Goal: Transaction & Acquisition: Book appointment/travel/reservation

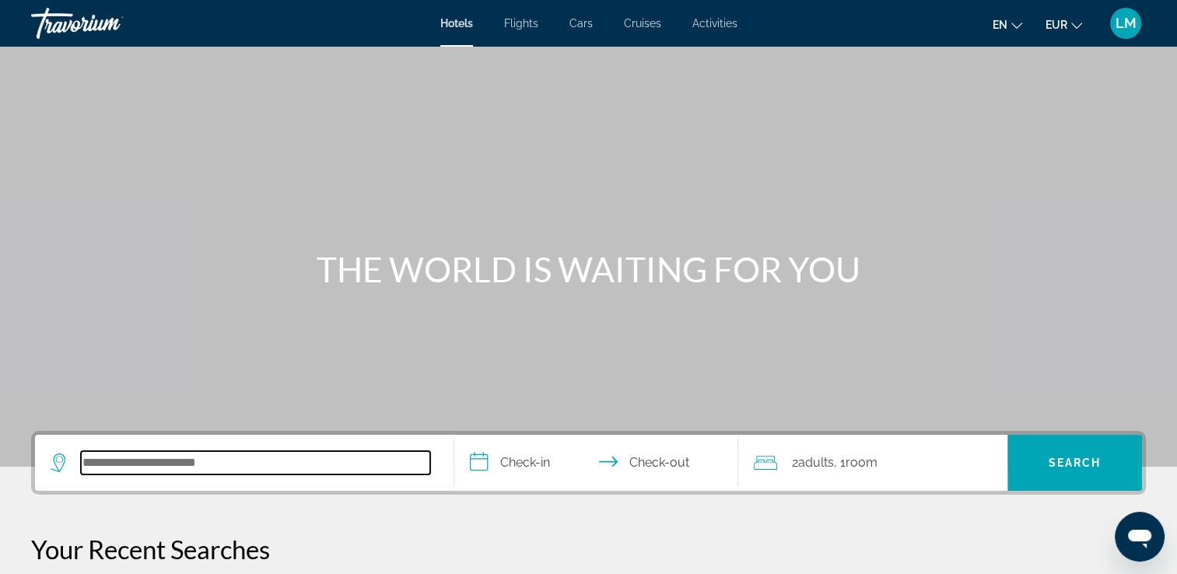
click at [162, 463] on input "Search hotel destination" at bounding box center [255, 462] width 349 height 23
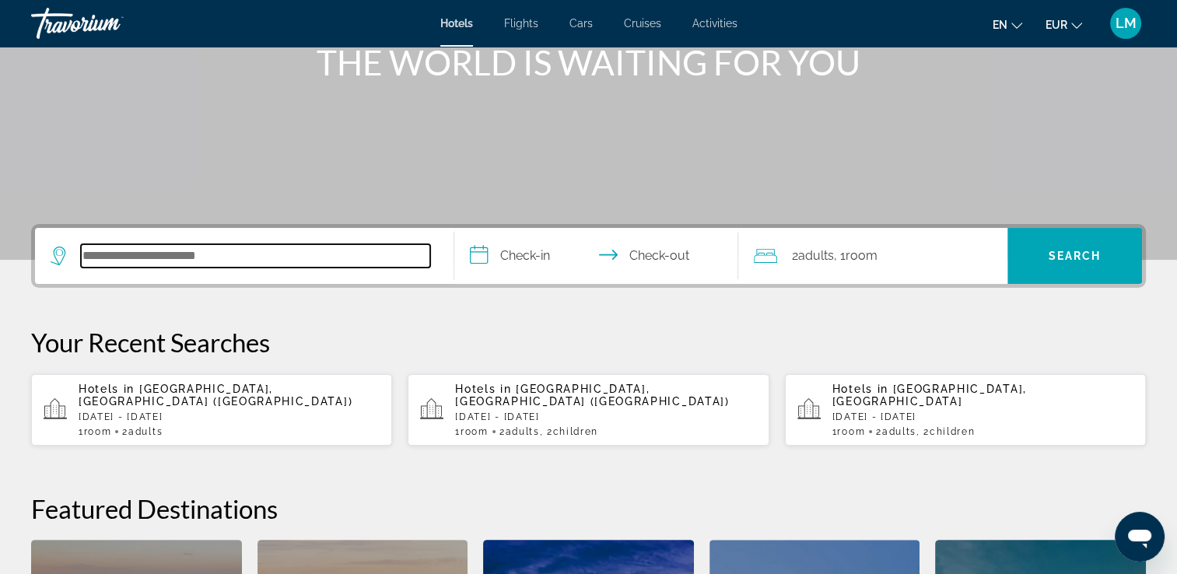
scroll to position [380, 0]
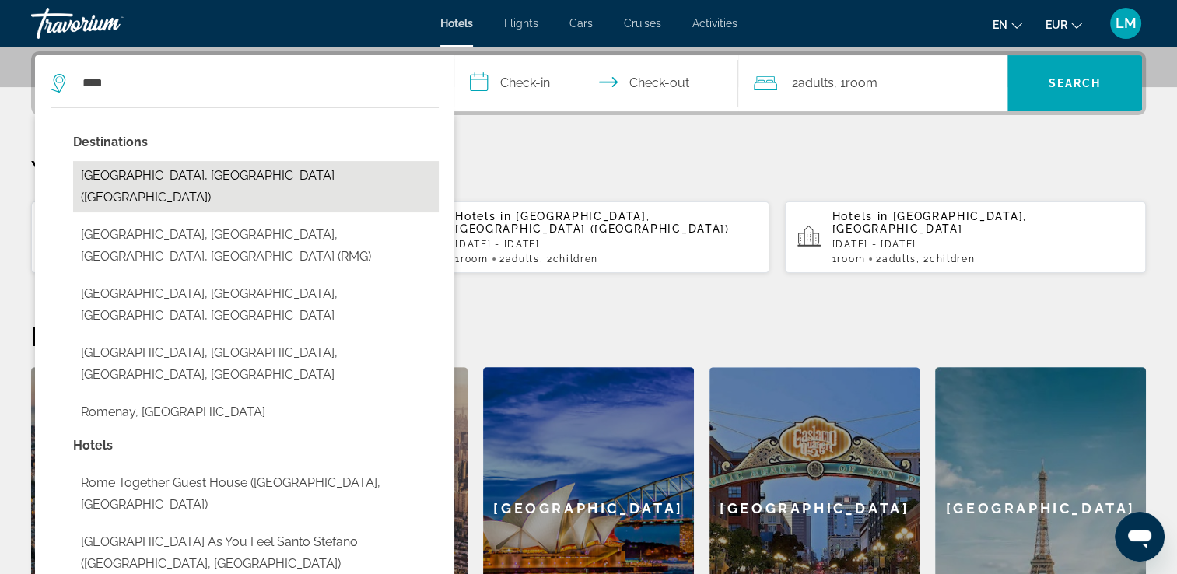
drag, startPoint x: 225, startPoint y: 175, endPoint x: 268, endPoint y: 158, distance: 46.1
click at [224, 176] on button "[GEOGRAPHIC_DATA], [GEOGRAPHIC_DATA] ([GEOGRAPHIC_DATA])" at bounding box center [256, 186] width 366 height 51
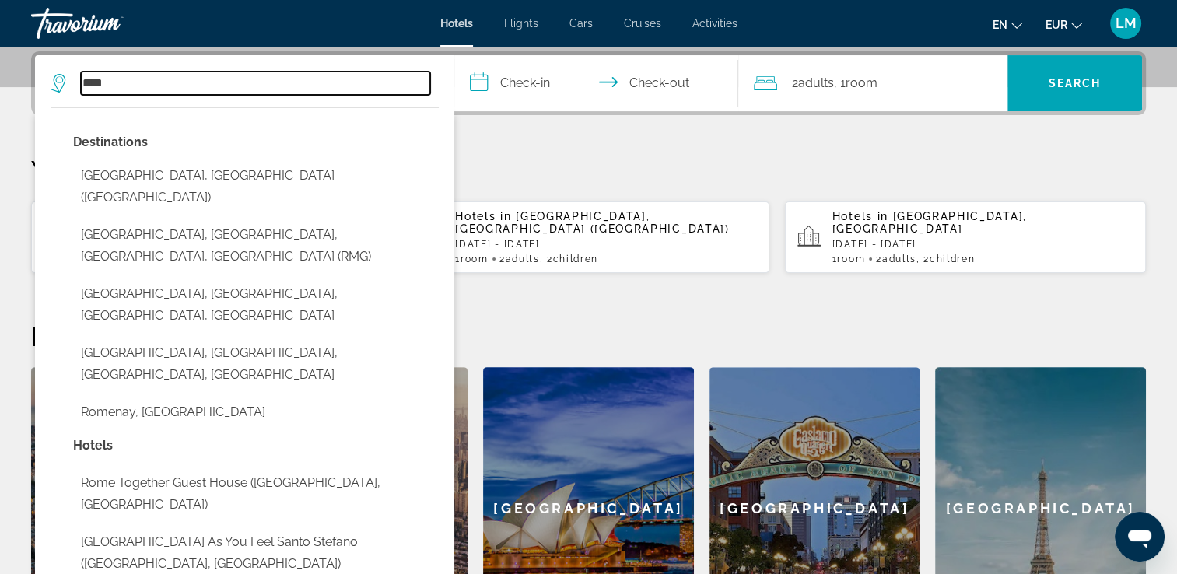
type input "**********"
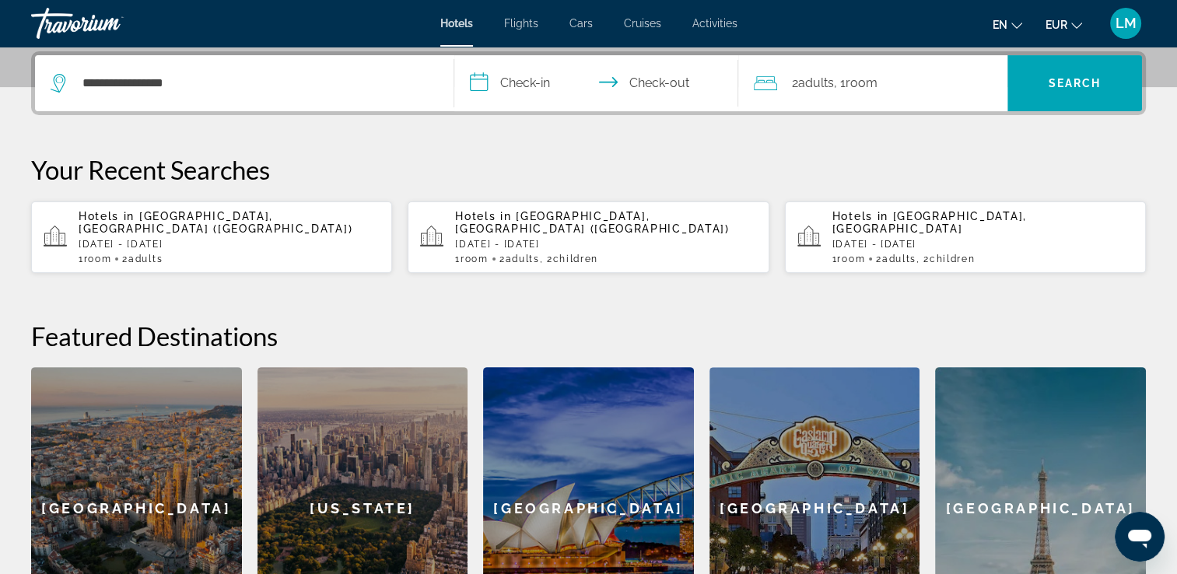
click at [526, 73] on input "**********" at bounding box center [599, 85] width 291 height 61
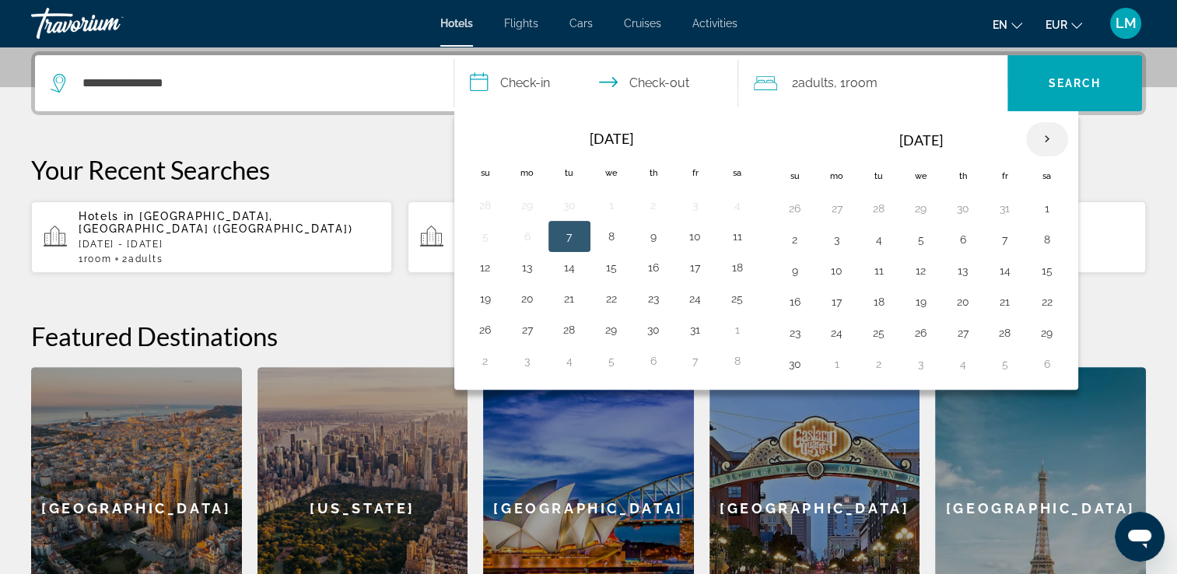
click at [1041, 138] on th "Next month" at bounding box center [1047, 139] width 42 height 34
click at [1044, 300] on button "27" at bounding box center [1046, 302] width 25 height 22
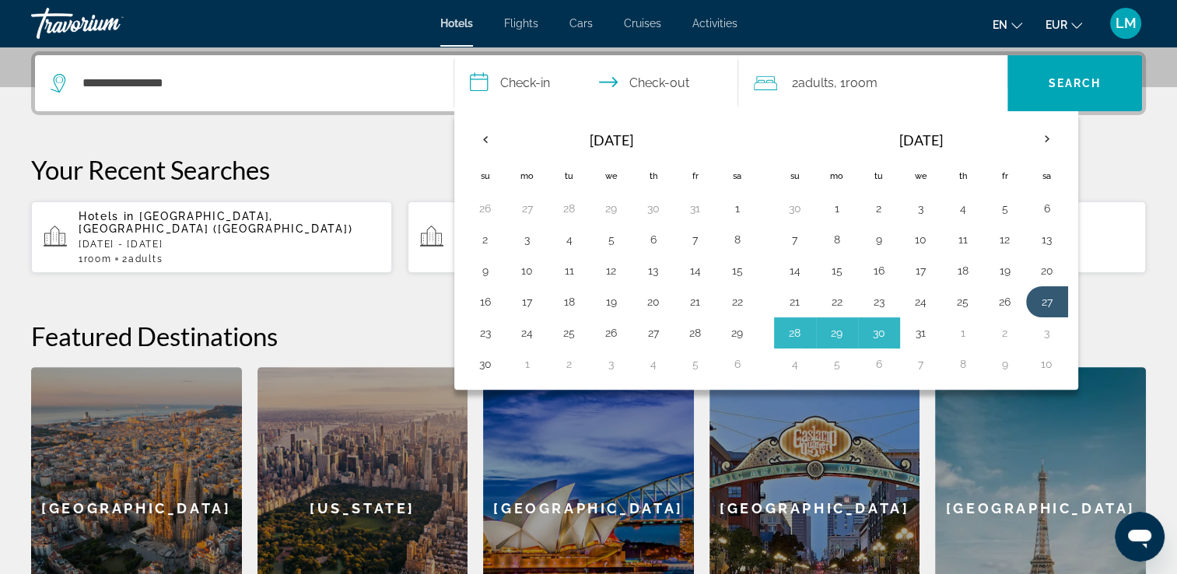
click at [920, 333] on button "31" at bounding box center [920, 333] width 25 height 22
type input "**********"
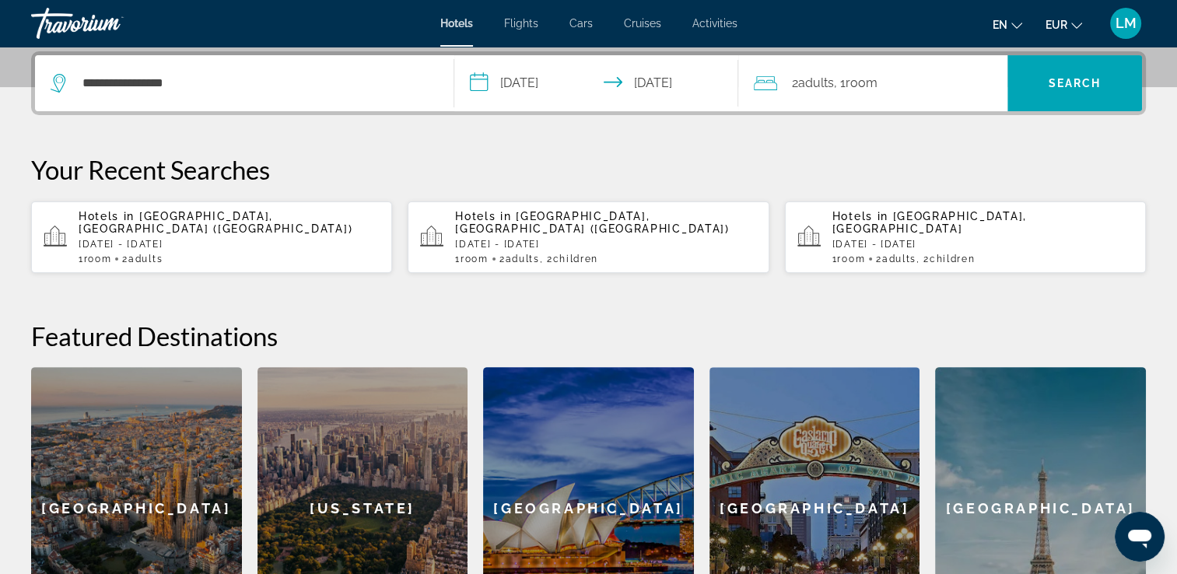
click at [873, 86] on span "Room" at bounding box center [861, 82] width 32 height 15
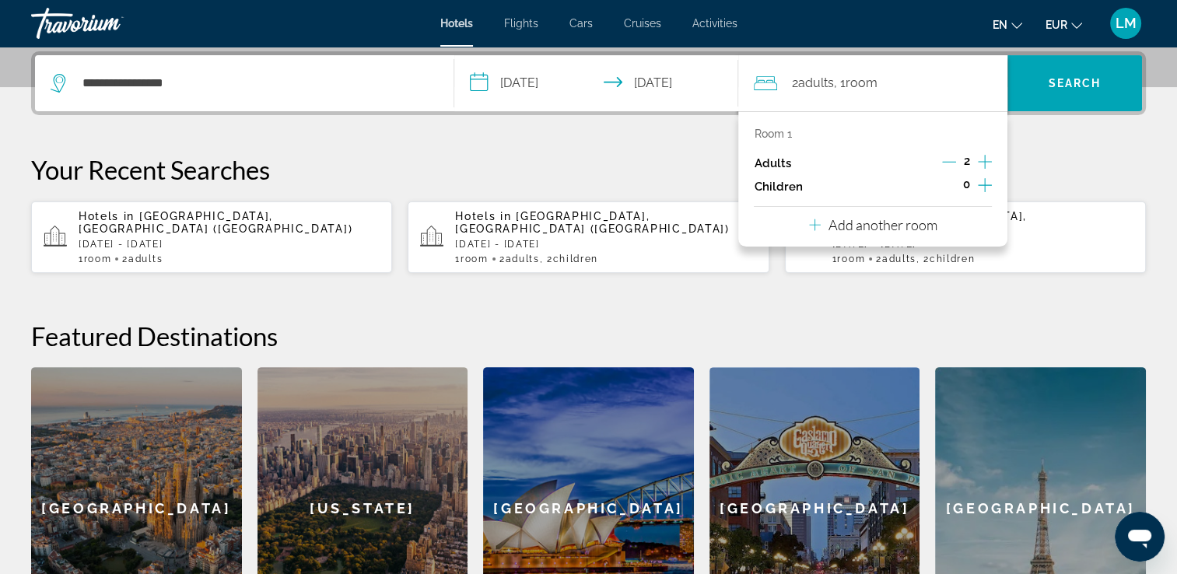
click at [982, 184] on icon "Increment children" at bounding box center [985, 185] width 14 height 14
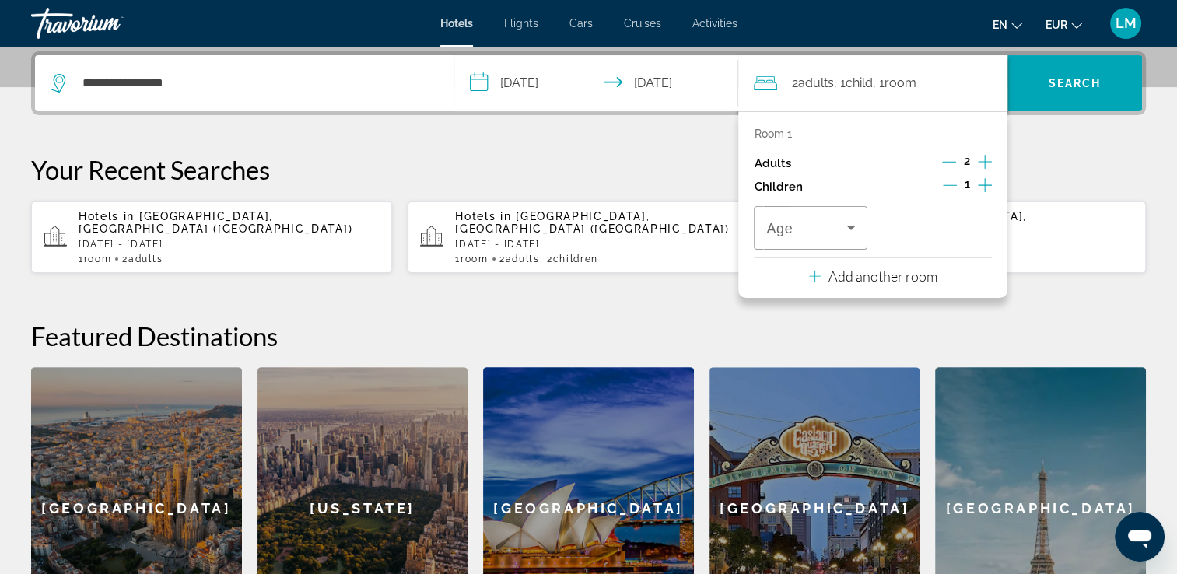
drag, startPoint x: 982, startPoint y: 184, endPoint x: 862, endPoint y: 198, distance: 121.3
click at [982, 184] on icon "Increment children" at bounding box center [985, 185] width 14 height 19
click at [821, 219] on span "Travelers: 2 adults, 2 children" at bounding box center [806, 228] width 80 height 19
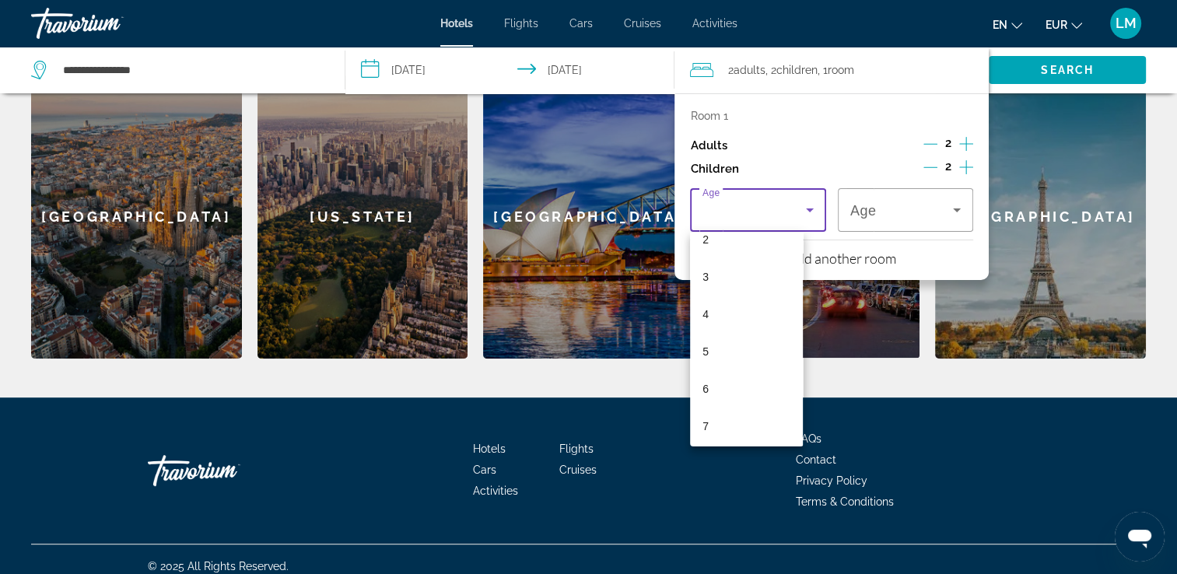
scroll to position [233, 0]
drag, startPoint x: 728, startPoint y: 397, endPoint x: 733, endPoint y: 387, distance: 10.4
click at [728, 395] on mat-option "10" at bounding box center [746, 397] width 113 height 37
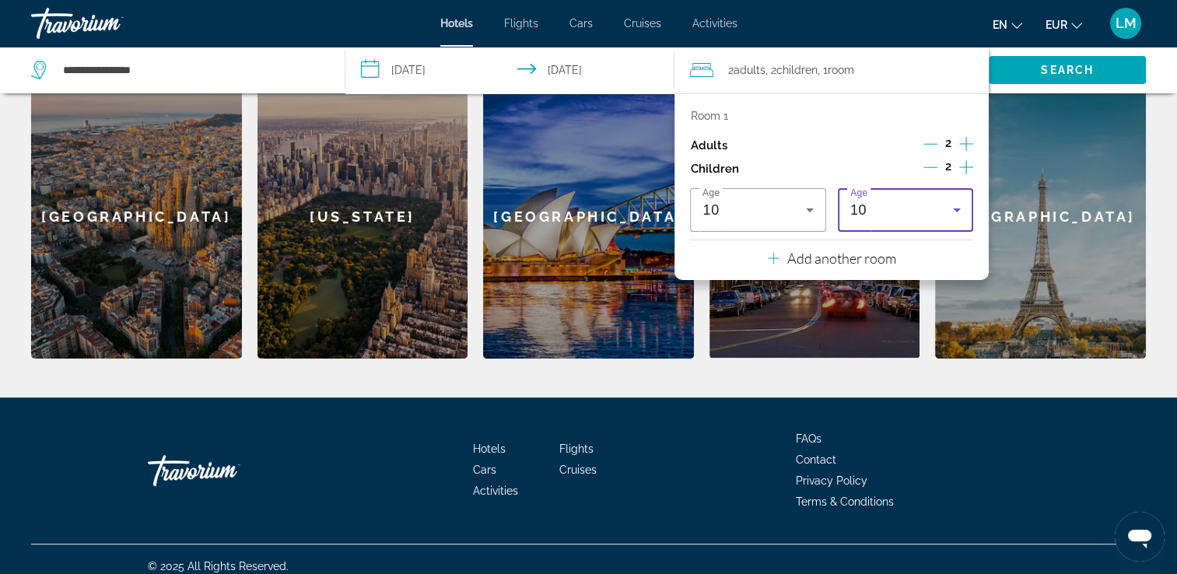
click at [891, 215] on div "10" at bounding box center [901, 210] width 103 height 19
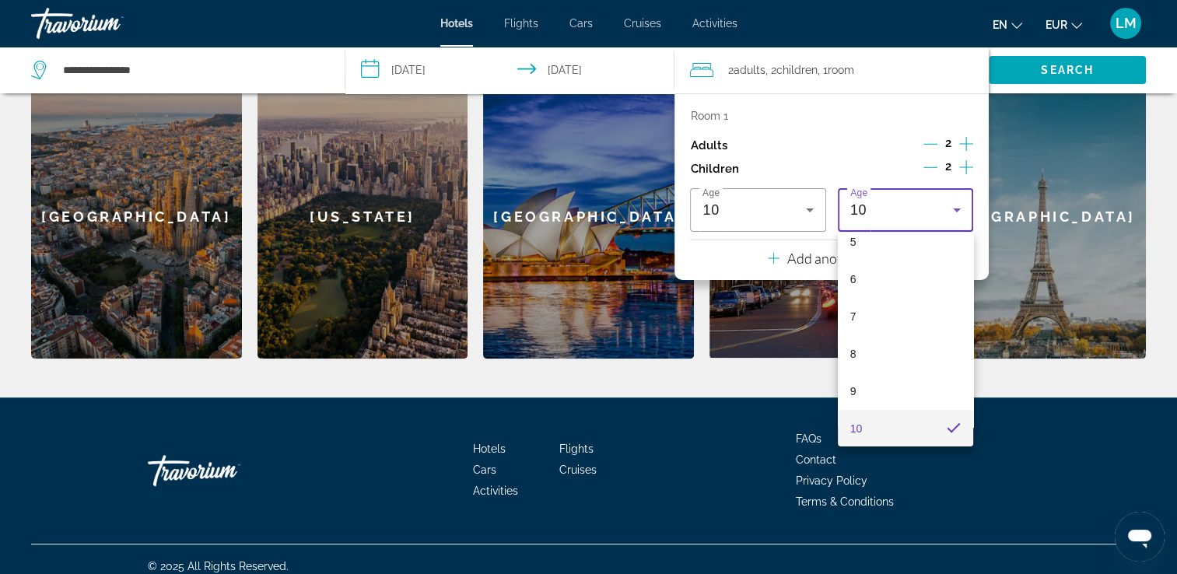
scroll to position [280, 0]
click at [880, 348] on mat-option "10" at bounding box center [905, 350] width 135 height 37
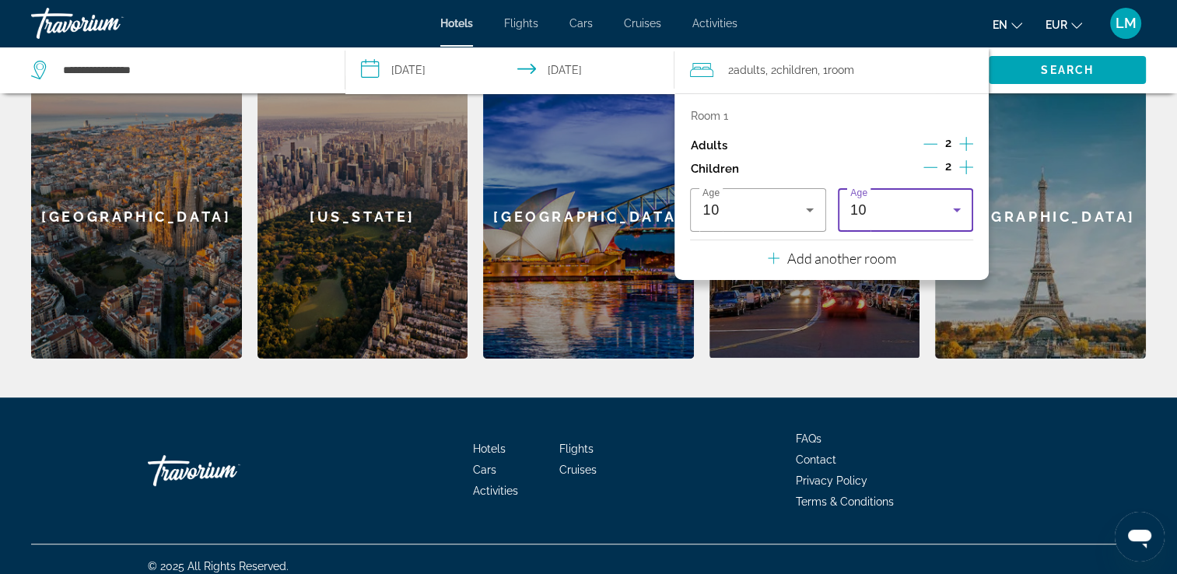
click at [1162, 418] on div "Hotels Flights Cars Cruises Activities FAQs Contact Privacy Policy Terms & Cond…" at bounding box center [588, 492] width 1177 height 191
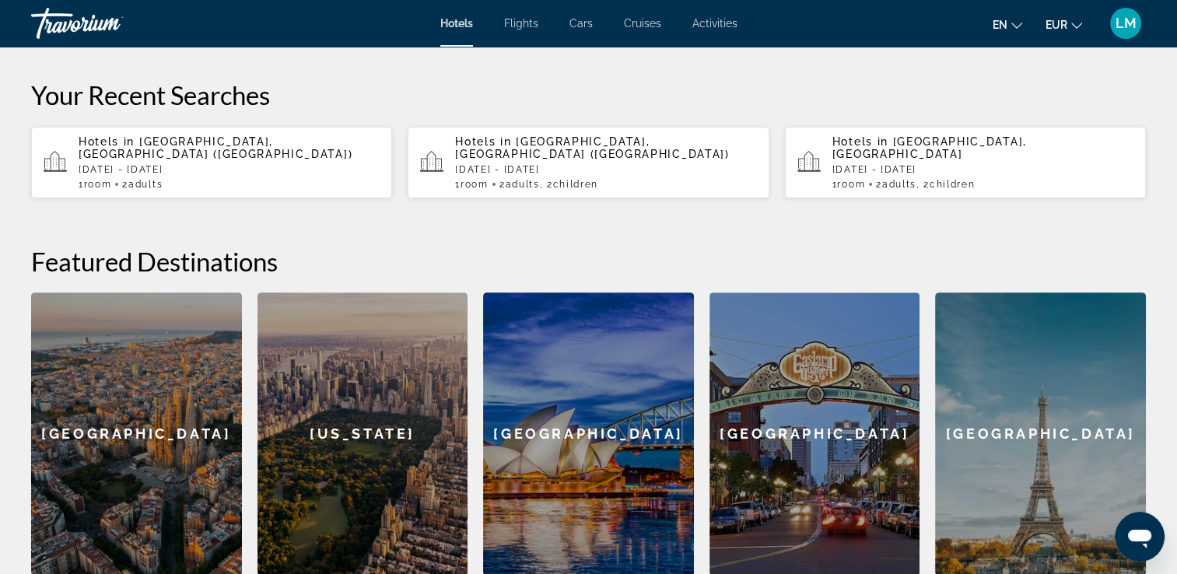
scroll to position [282, 0]
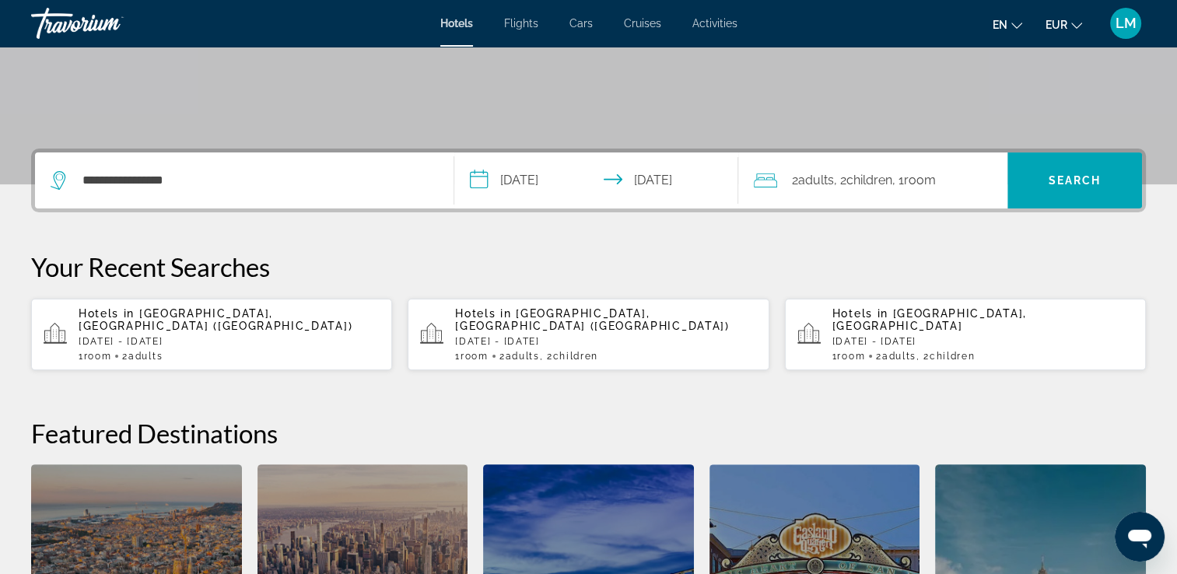
click at [877, 202] on div "2 Adult Adults , 2 Child Children , 1 Room rooms" at bounding box center [881, 180] width 254 height 56
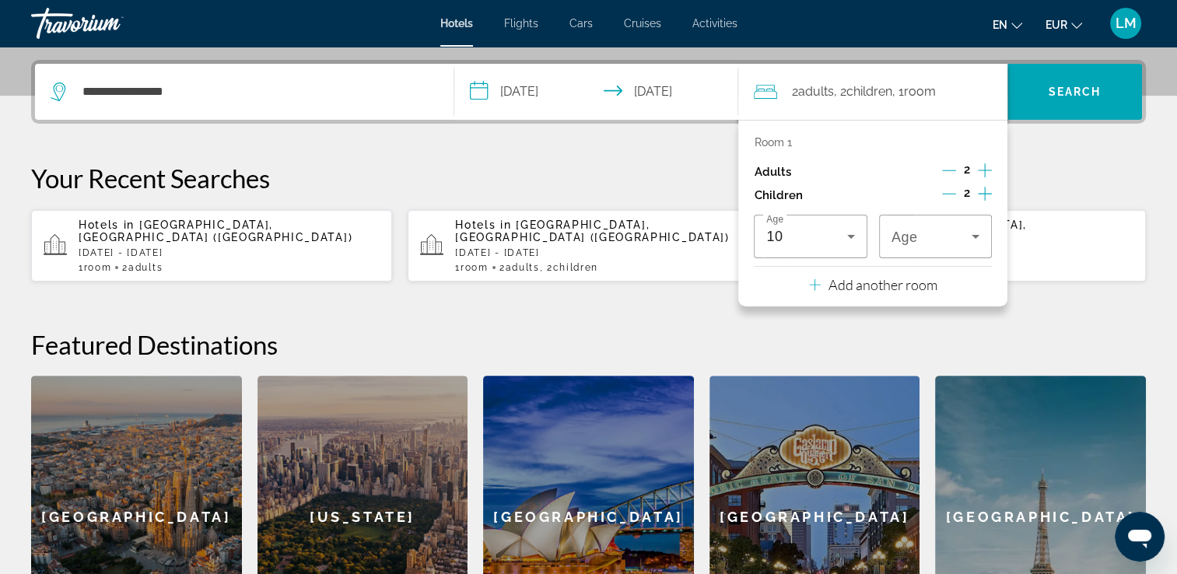
scroll to position [380, 0]
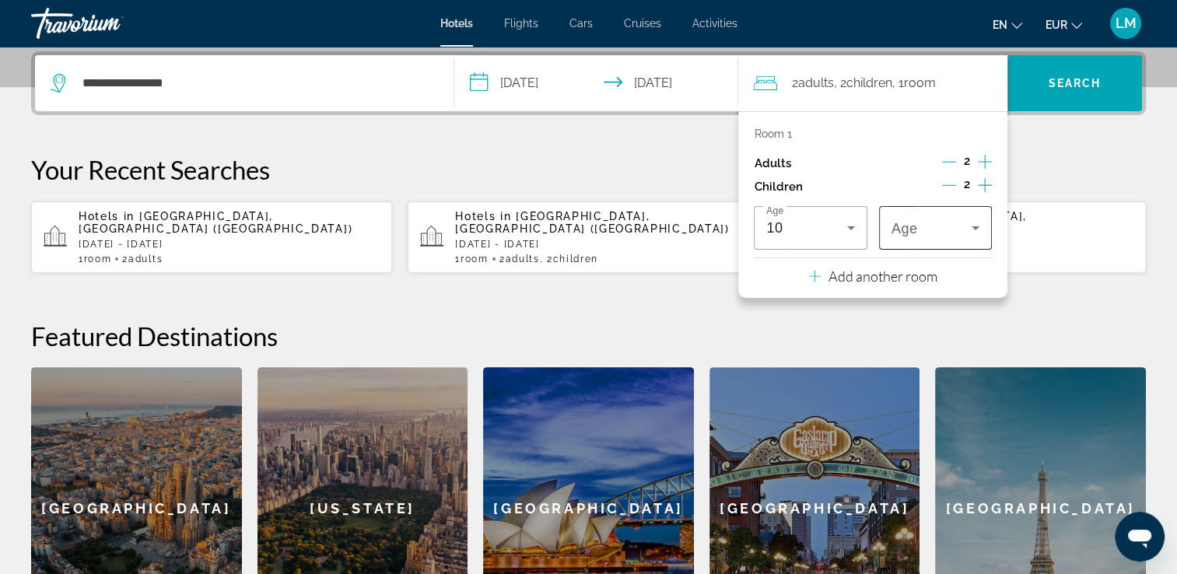
click at [919, 233] on span "Travelers: 2 adults, 2 children" at bounding box center [931, 228] width 80 height 19
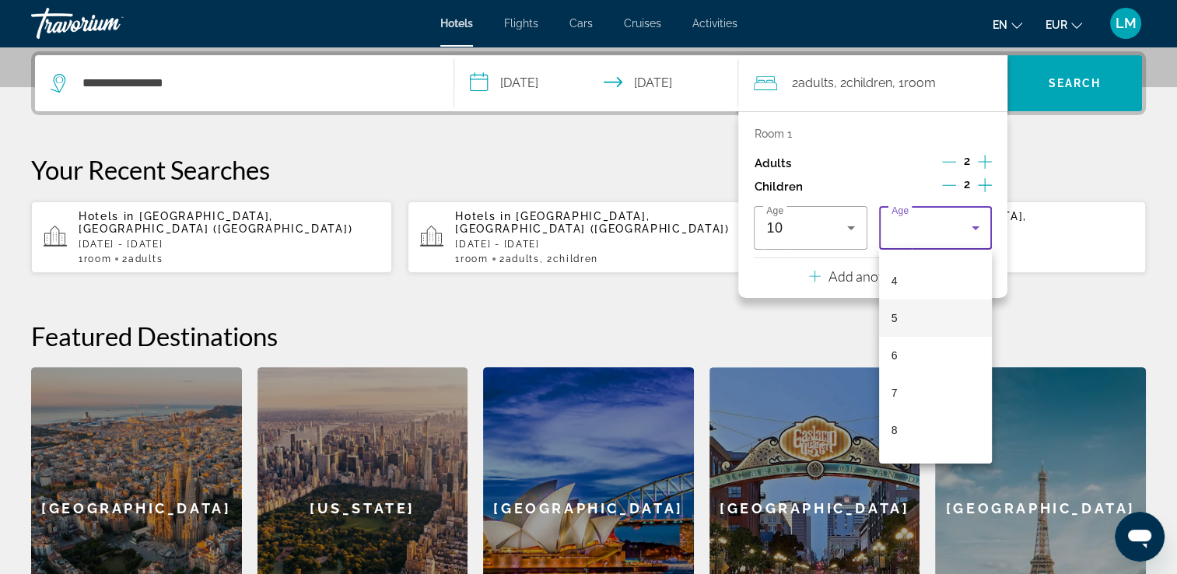
scroll to position [233, 0]
click at [919, 406] on mat-option "10" at bounding box center [935, 414] width 113 height 37
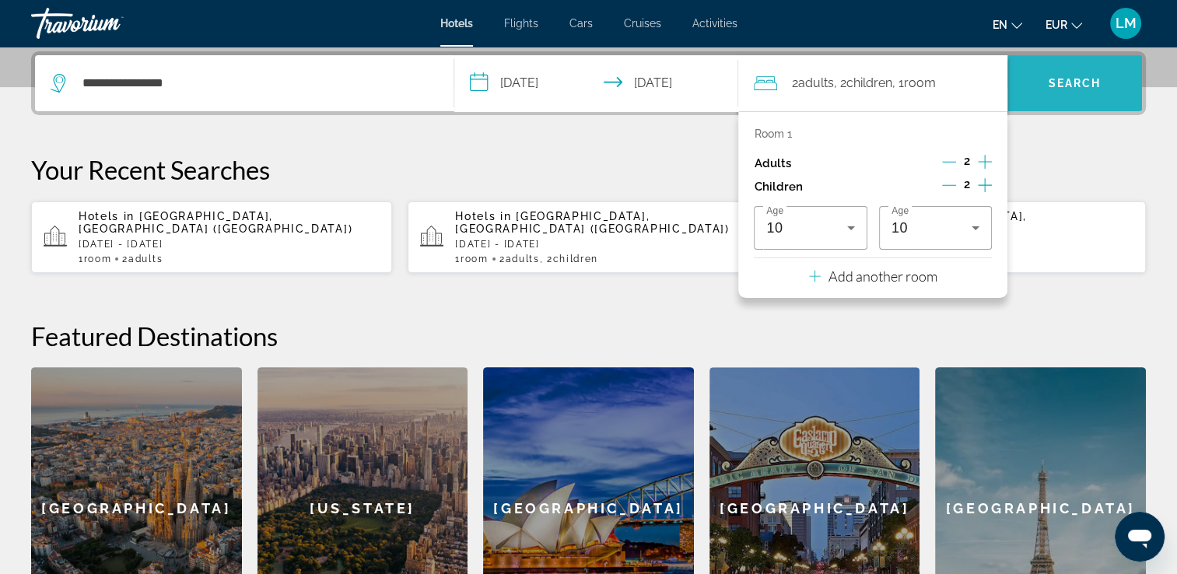
click at [1076, 96] on span "Search" at bounding box center [1074, 83] width 135 height 37
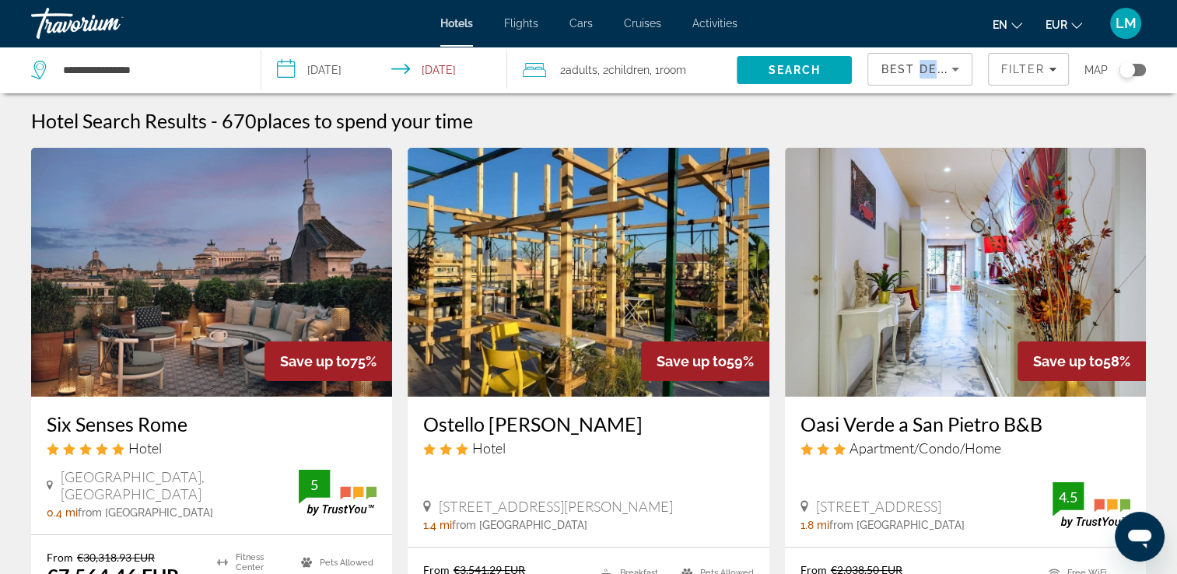
click at [921, 78] on div "Best Deals" at bounding box center [919, 76] width 79 height 44
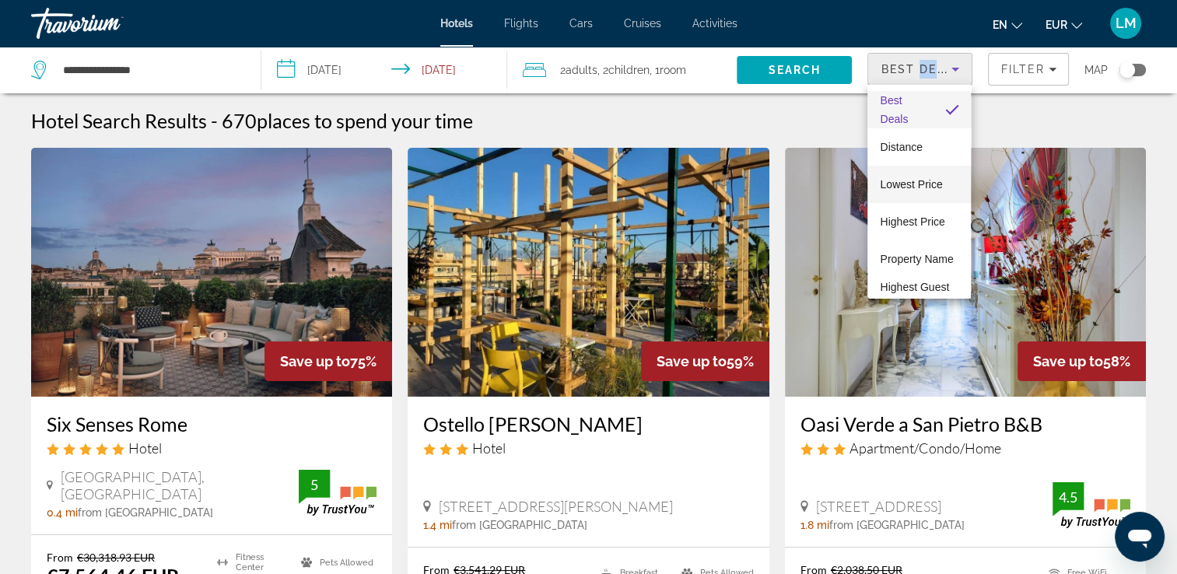
drag, startPoint x: 921, startPoint y: 78, endPoint x: 894, endPoint y: 185, distance: 110.5
click at [894, 185] on span "Lowest Price" at bounding box center [911, 184] width 62 height 12
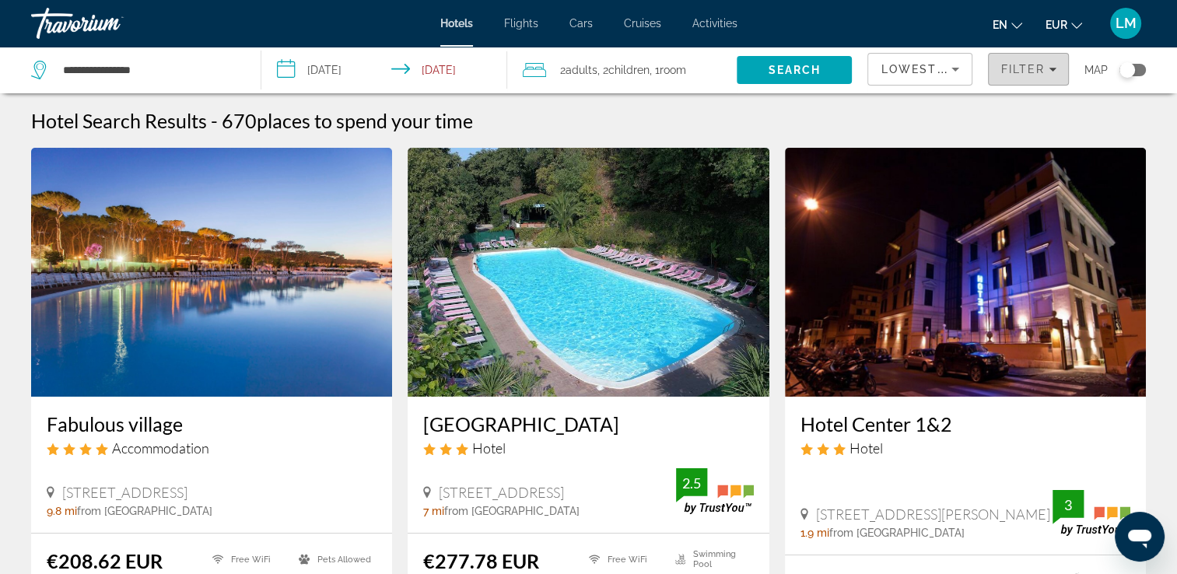
click at [1041, 70] on span "Filter" at bounding box center [1022, 69] width 44 height 12
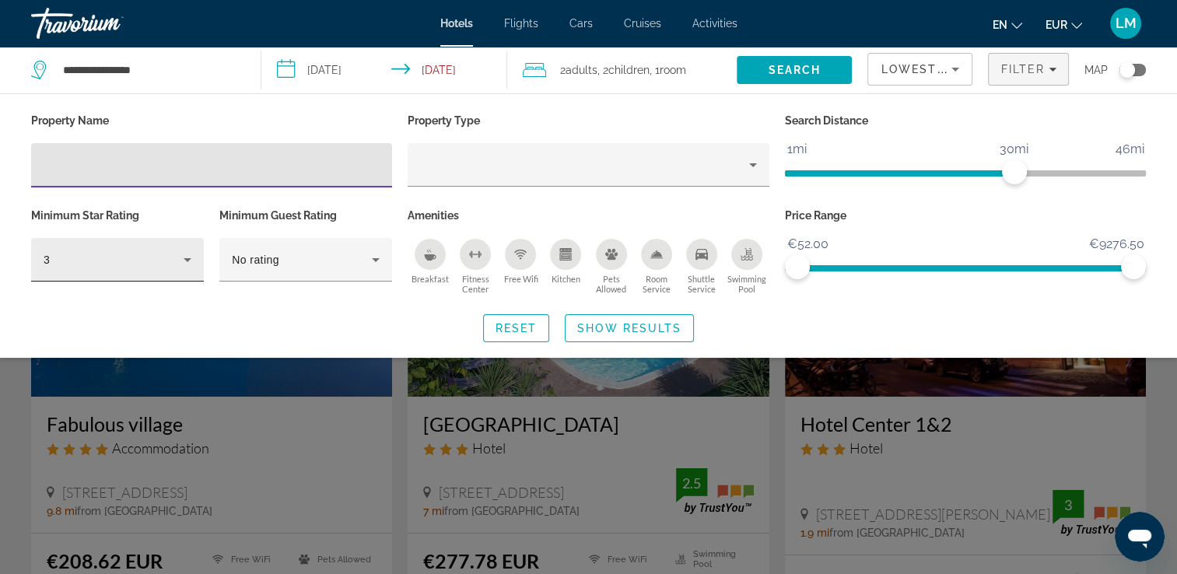
click at [179, 266] on icon "Hotel Filters" at bounding box center [187, 259] width 19 height 19
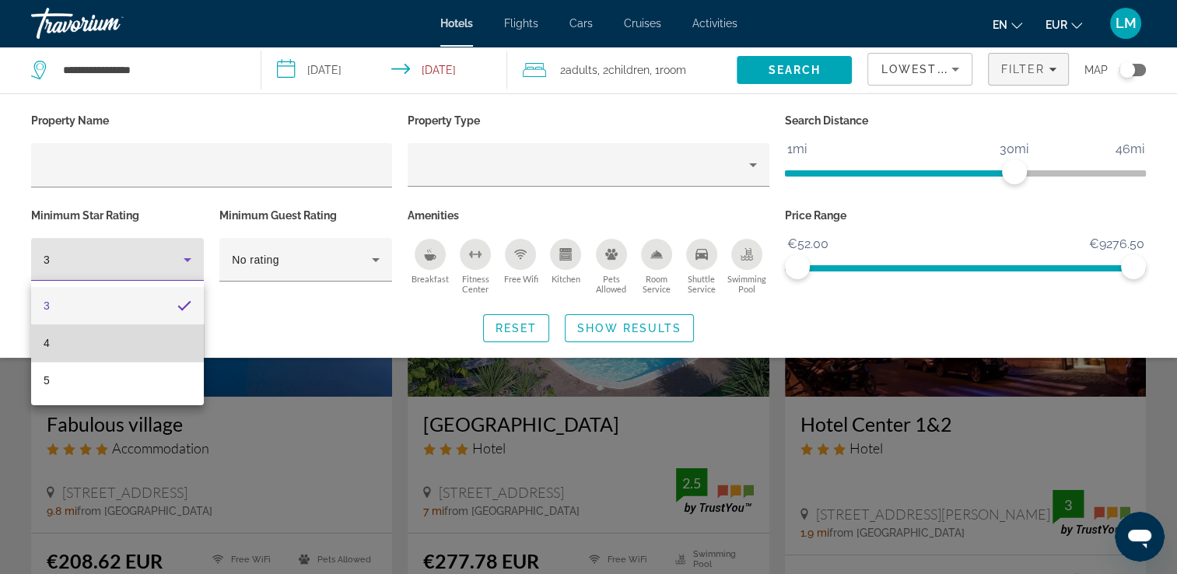
click at [142, 325] on mat-option "4" at bounding box center [117, 342] width 173 height 37
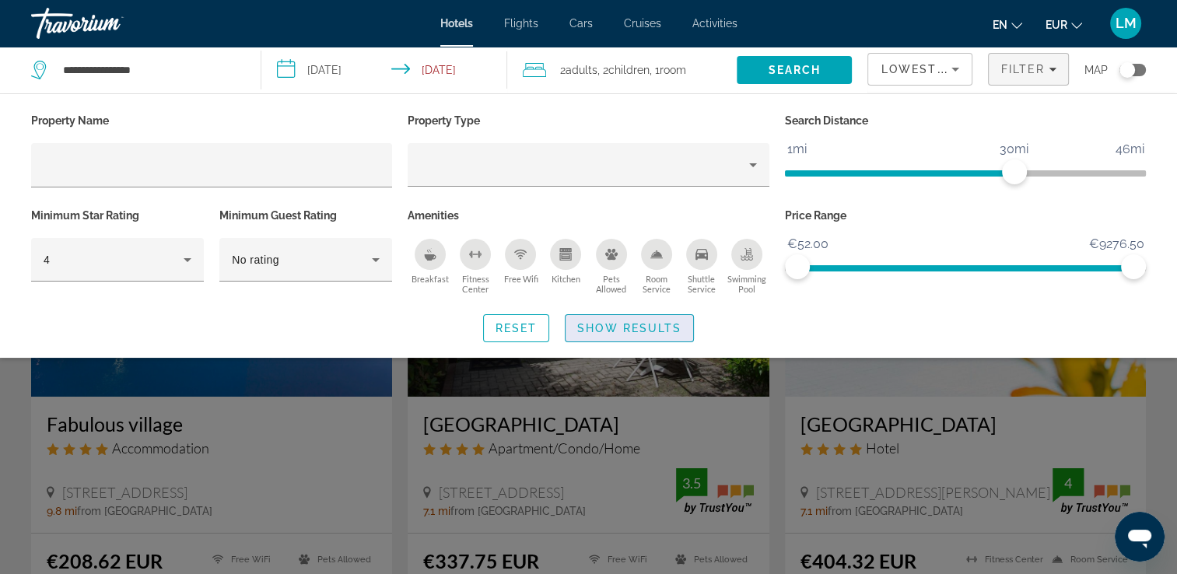
click at [681, 327] on span "Search widget" at bounding box center [629, 328] width 128 height 37
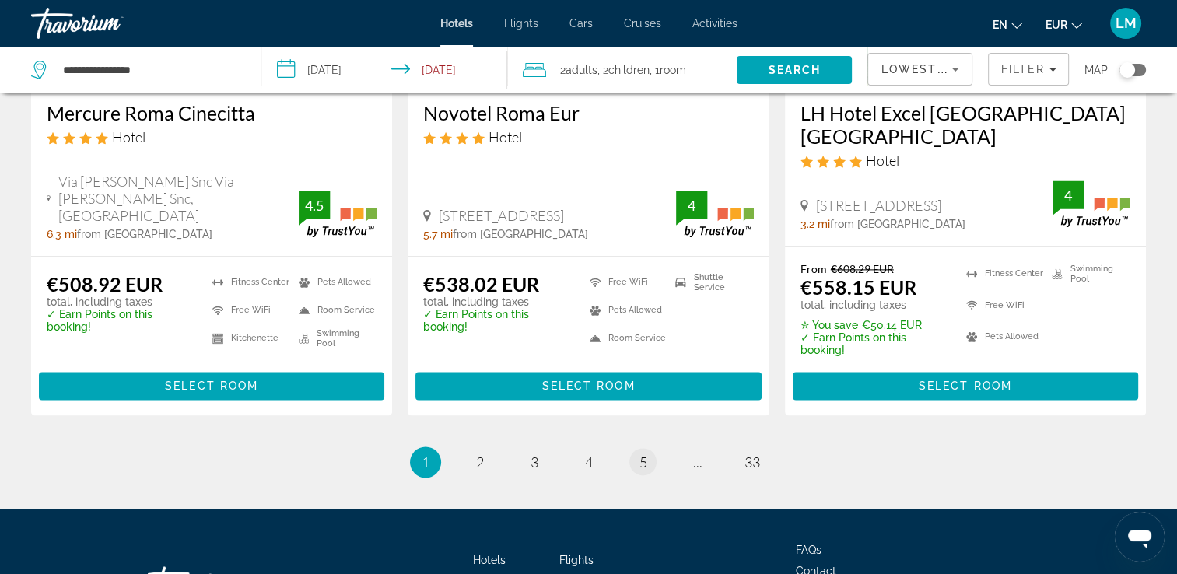
scroll to position [2140, 0]
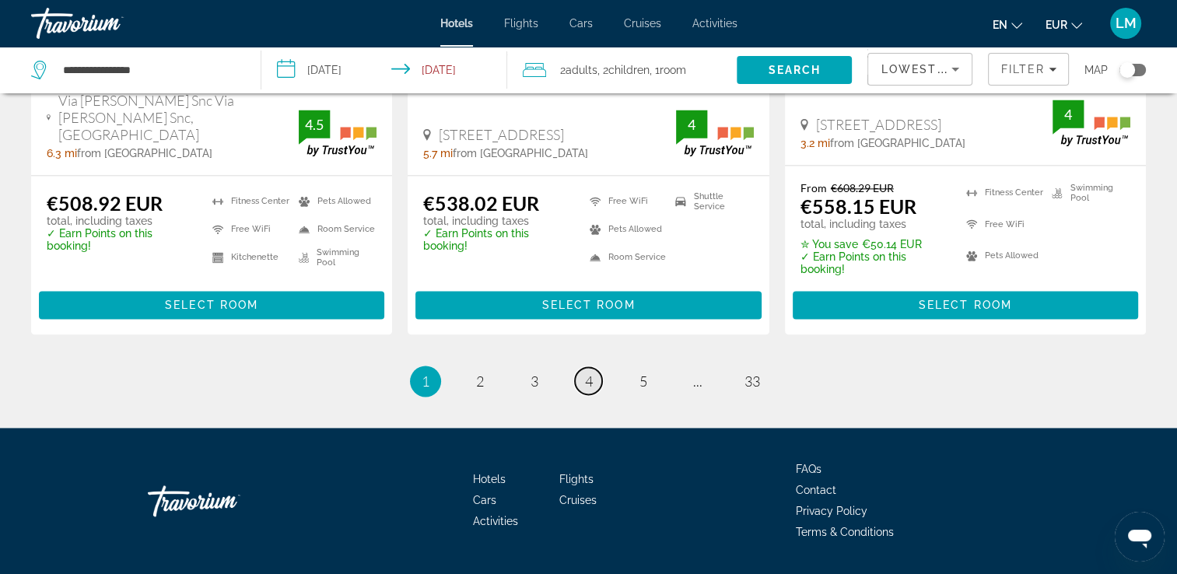
click at [588, 373] on span "4" at bounding box center [589, 381] width 8 height 17
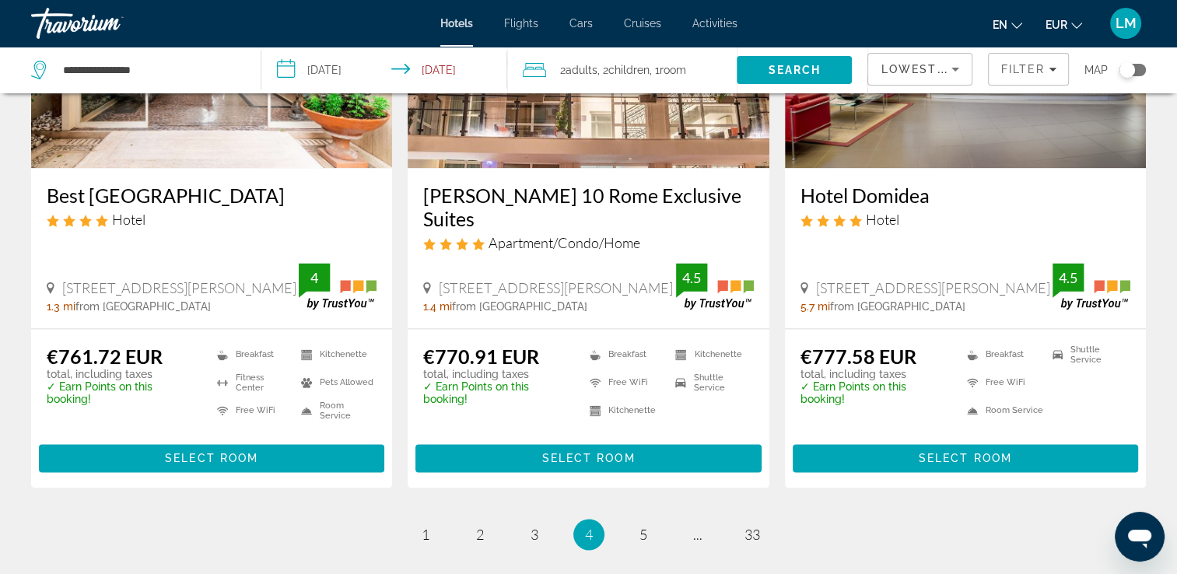
scroll to position [2022, 0]
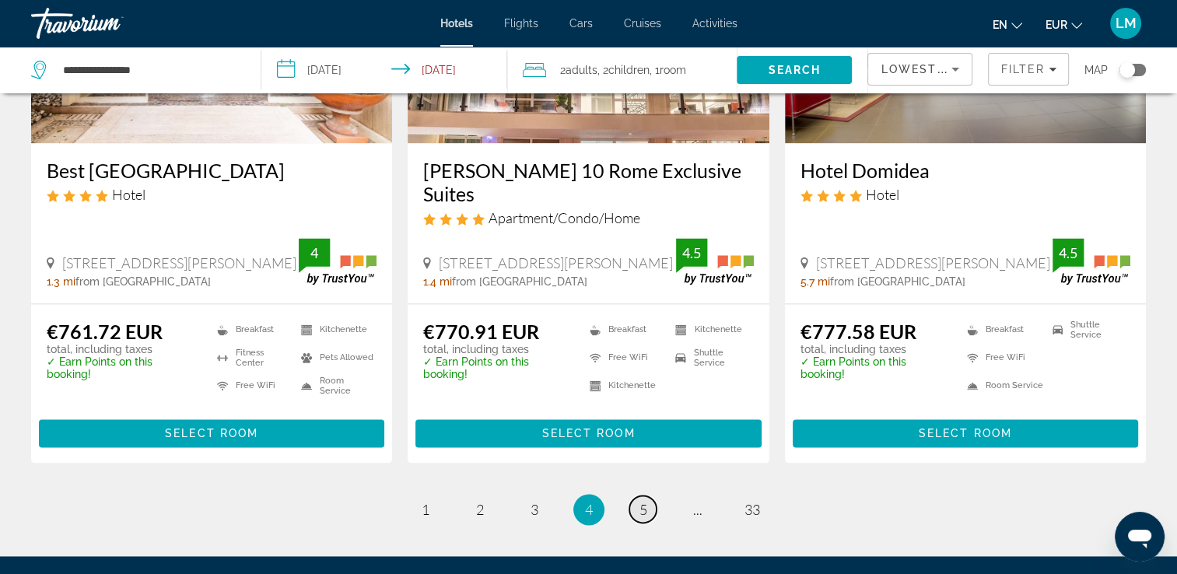
click at [644, 501] on span "5" at bounding box center [643, 509] width 8 height 17
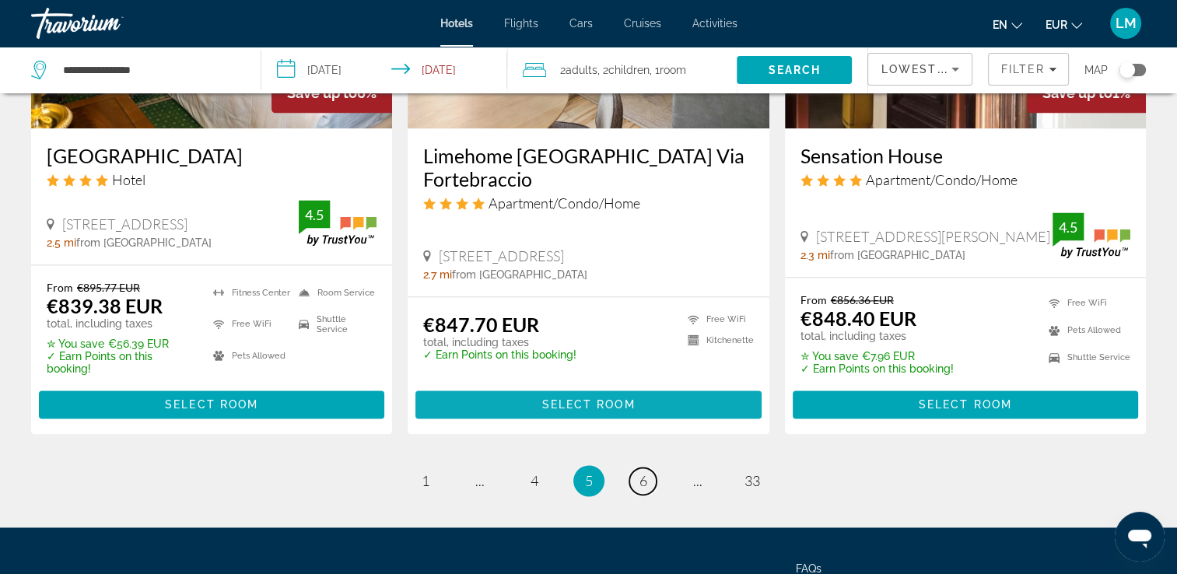
scroll to position [2161, 0]
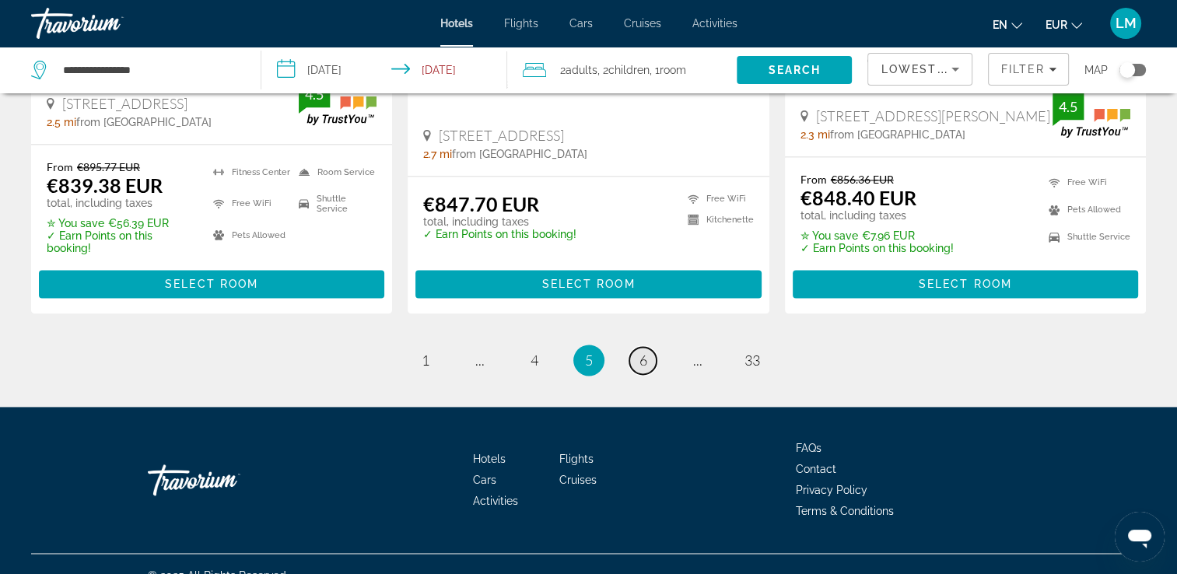
click at [642, 352] on span "6" at bounding box center [643, 360] width 8 height 17
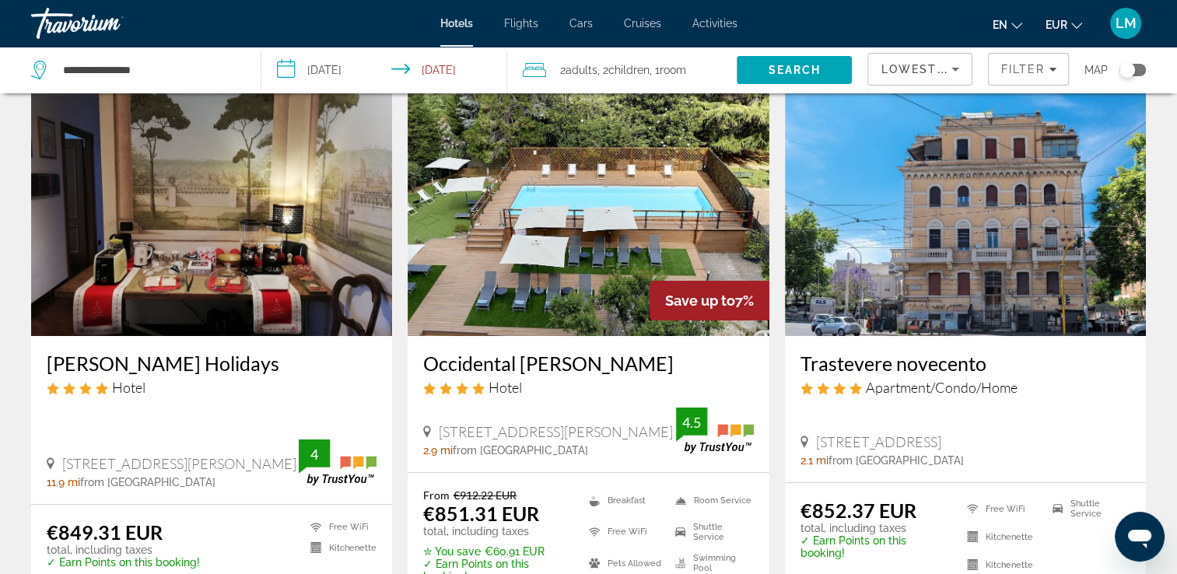
scroll to position [78, 0]
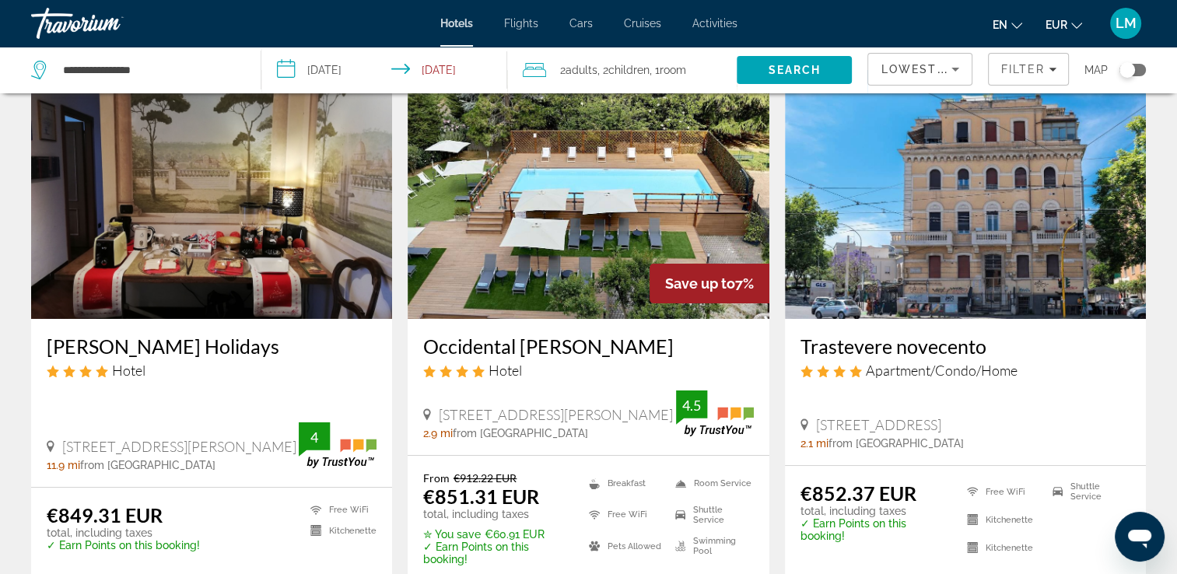
drag, startPoint x: 44, startPoint y: 340, endPoint x: 259, endPoint y: 351, distance: 215.7
click at [259, 351] on div "[PERSON_NAME] Holidays Hotel [STREET_ADDRESS][PERSON_NAME]-[GEOGRAPHIC_DATA] 11…" at bounding box center [211, 403] width 361 height 168
copy h3 "[PERSON_NAME] Holidays"
drag, startPoint x: 436, startPoint y: 346, endPoint x: 585, endPoint y: 353, distance: 149.5
click at [585, 353] on div "Occidental [PERSON_NAME] Hotel [STREET_ADDRESS][PERSON_NAME], [GEOGRAPHIC_DATA]…" at bounding box center [588, 387] width 361 height 136
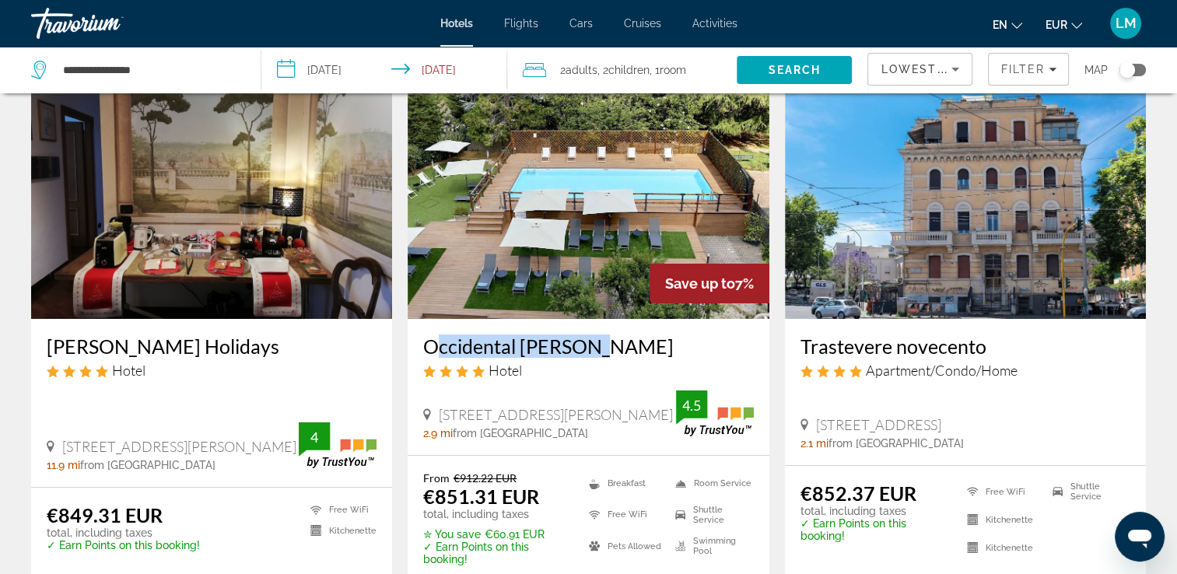
drag, startPoint x: 585, startPoint y: 353, endPoint x: 567, endPoint y: 348, distance: 18.5
copy h3 "Occidental [PERSON_NAME]"
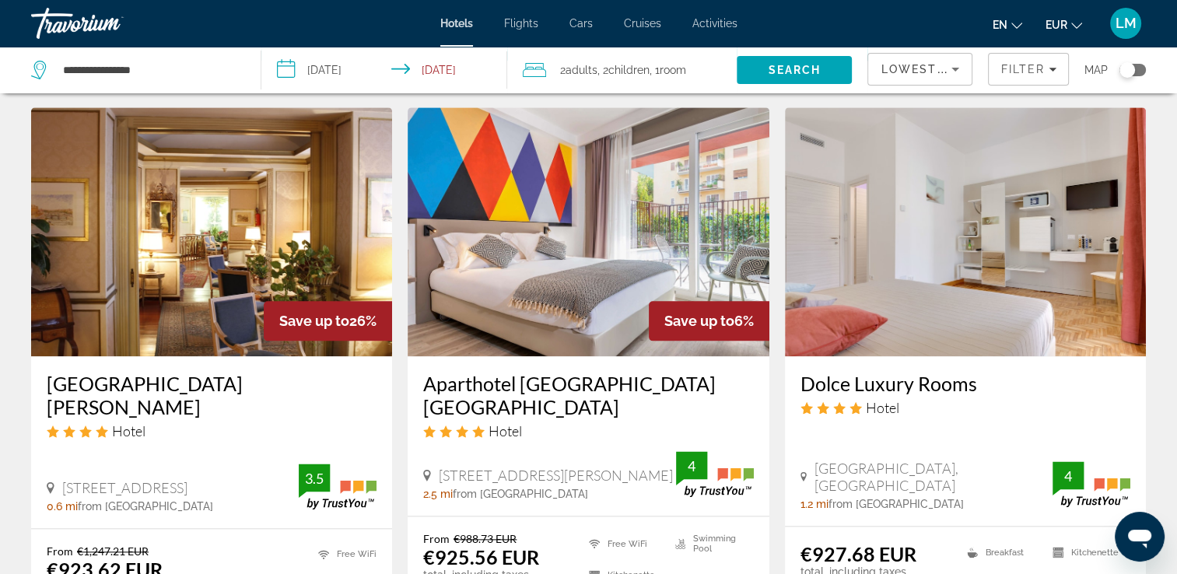
scroll to position [1867, 0]
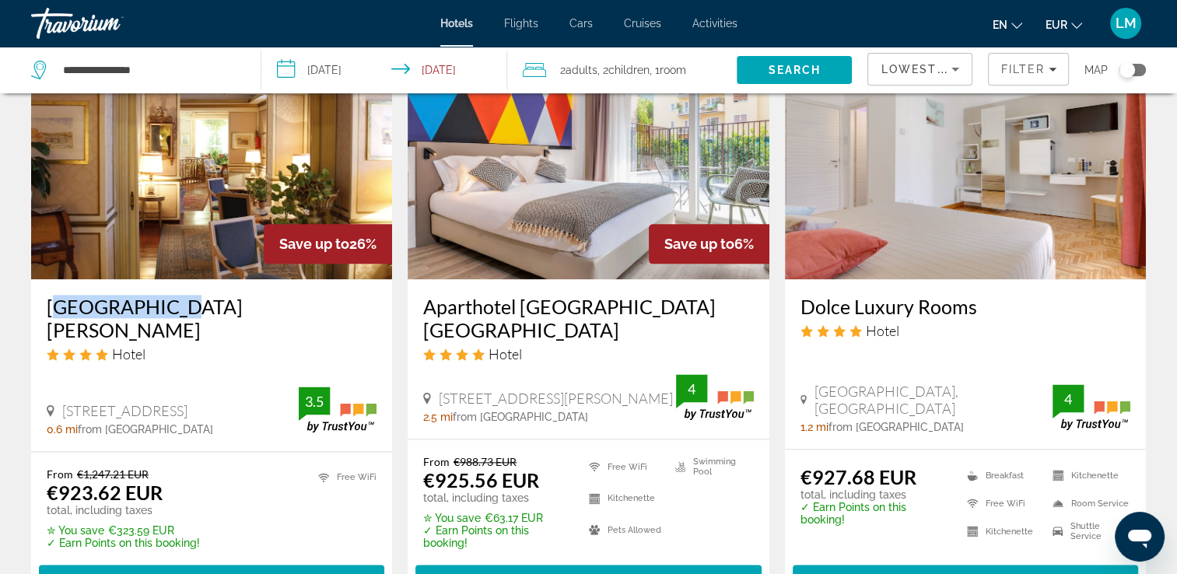
drag, startPoint x: 40, startPoint y: 294, endPoint x: 151, endPoint y: 292, distance: 111.2
click at [151, 292] on div "[GEOGRAPHIC_DATA][PERSON_NAME] Hotel [STREET_ADDRESS] 0.6 mi from [GEOGRAPHIC_D…" at bounding box center [211, 365] width 361 height 172
drag, startPoint x: 151, startPoint y: 292, endPoint x: 139, endPoint y: 291, distance: 11.7
copy h3 "[GEOGRAPHIC_DATA][PERSON_NAME]"
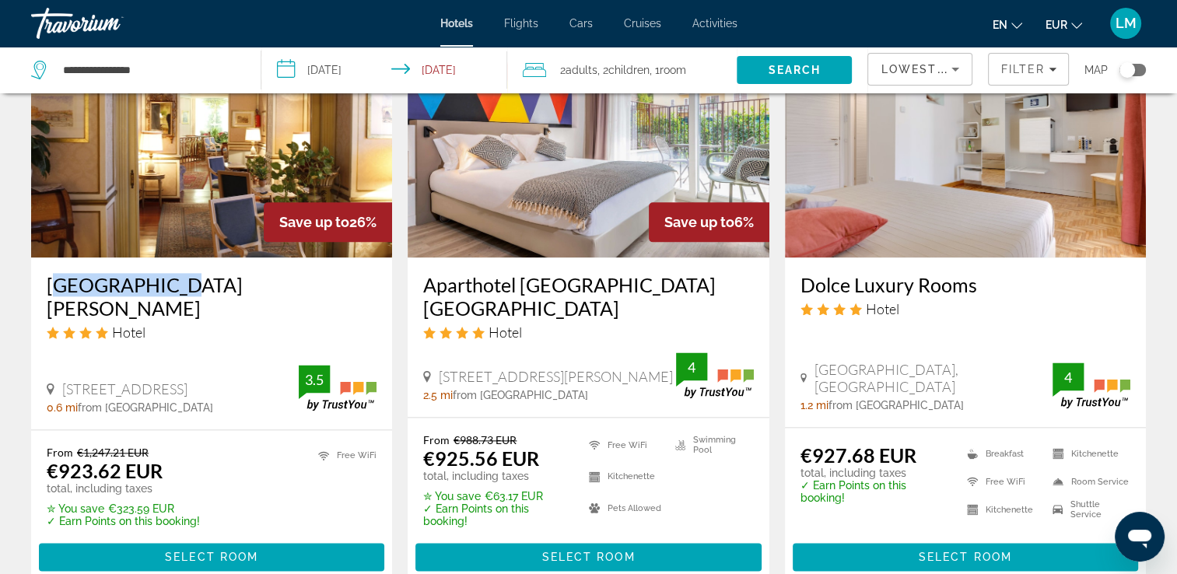
scroll to position [2147, 0]
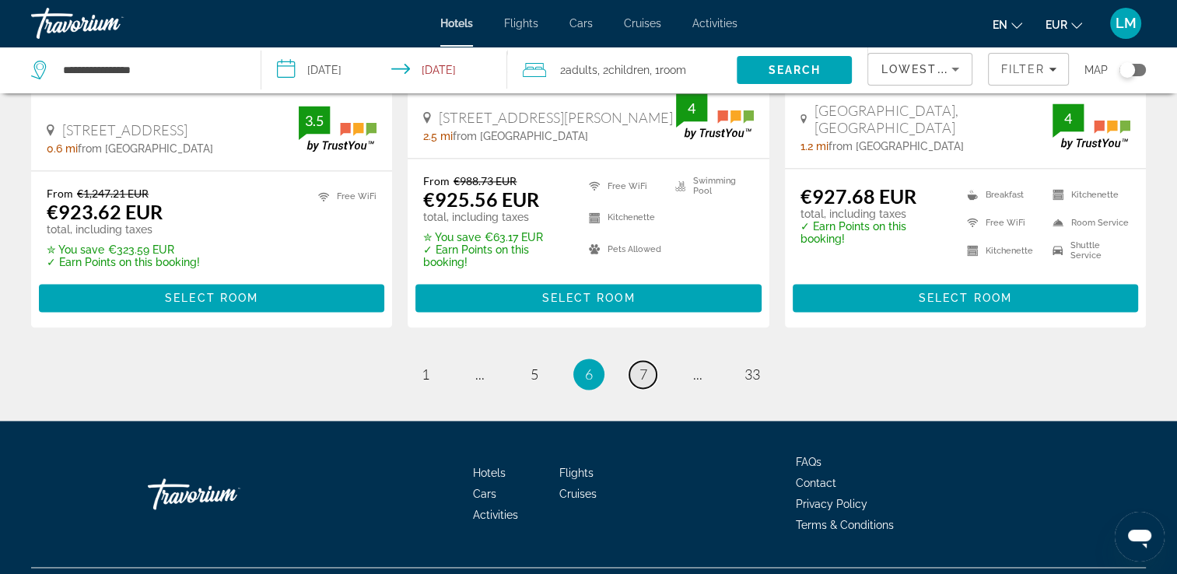
click at [646, 361] on link "page 7" at bounding box center [642, 374] width 27 height 27
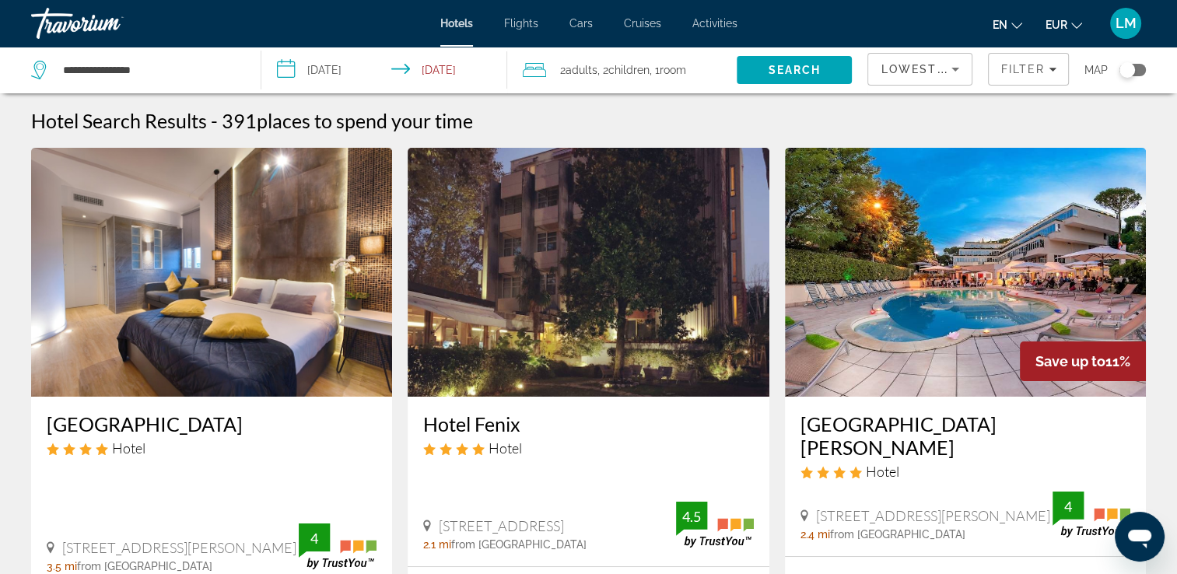
scroll to position [78, 0]
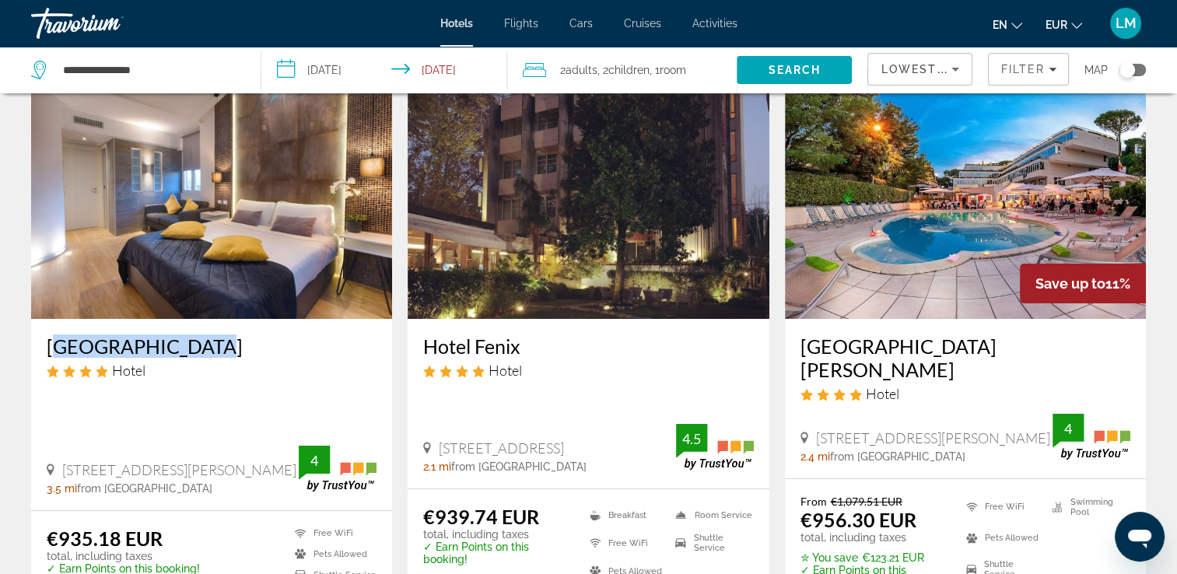
drag, startPoint x: 45, startPoint y: 344, endPoint x: 174, endPoint y: 337, distance: 129.3
click at [174, 337] on div "[GEOGRAPHIC_DATA] Hotel [GEOGRAPHIC_DATA][PERSON_NAME], [GEOGRAPHIC_DATA] 3.5 m…" at bounding box center [211, 414] width 361 height 191
copy h3 "[GEOGRAPHIC_DATA]"
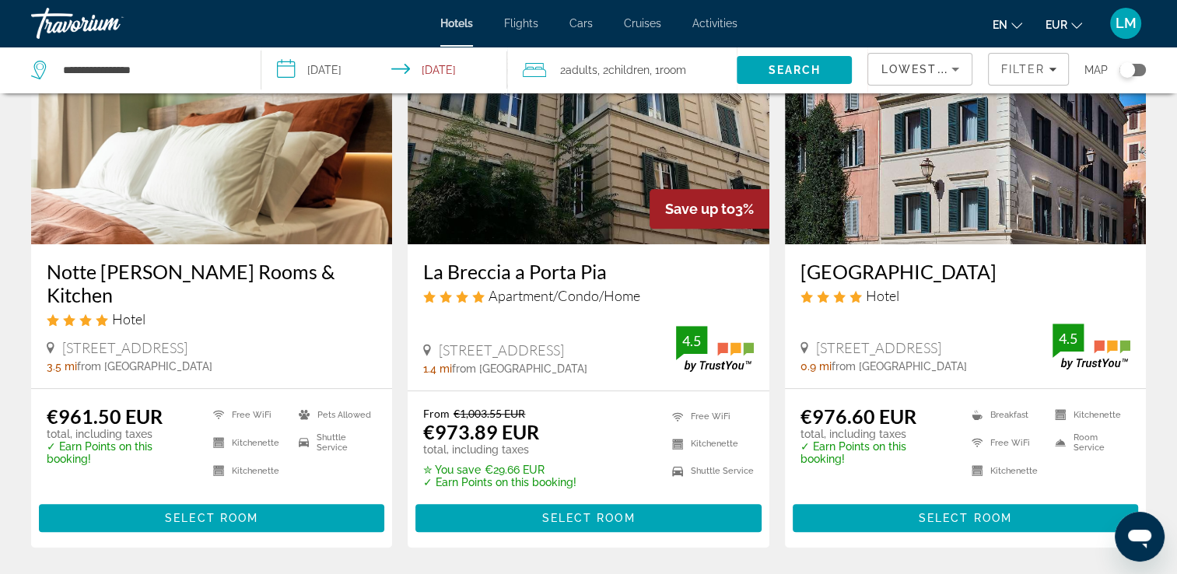
scroll to position [778, 0]
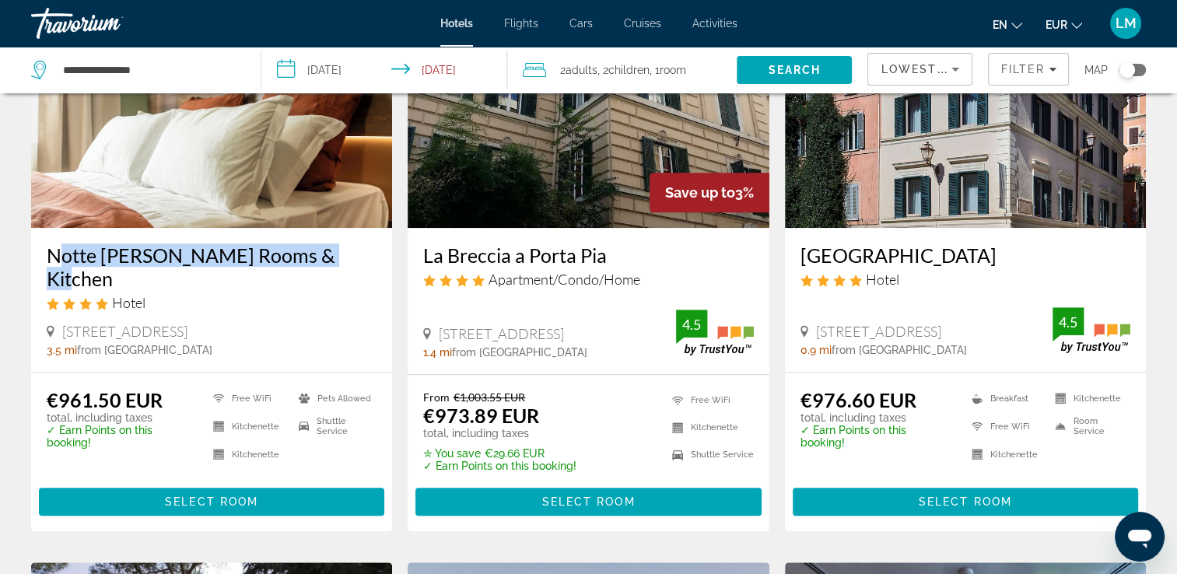
drag, startPoint x: 40, startPoint y: 226, endPoint x: 310, endPoint y: 238, distance: 270.2
click at [310, 238] on div "Notte [PERSON_NAME] Rooms & Kitchen Hotel [STREET_ADDRESS], [GEOGRAPHIC_DATA] 3…" at bounding box center [211, 300] width 361 height 144
copy h3 "Notte [PERSON_NAME] Rooms & Kitchen"
drag, startPoint x: 789, startPoint y: 228, endPoint x: 1083, endPoint y: 240, distance: 293.5
click at [1083, 240] on div "[GEOGRAPHIC_DATA] Hotel [STREET_ADDRESS] 0.9 mi from [GEOGRAPHIC_DATA] from hot…" at bounding box center [965, 300] width 361 height 144
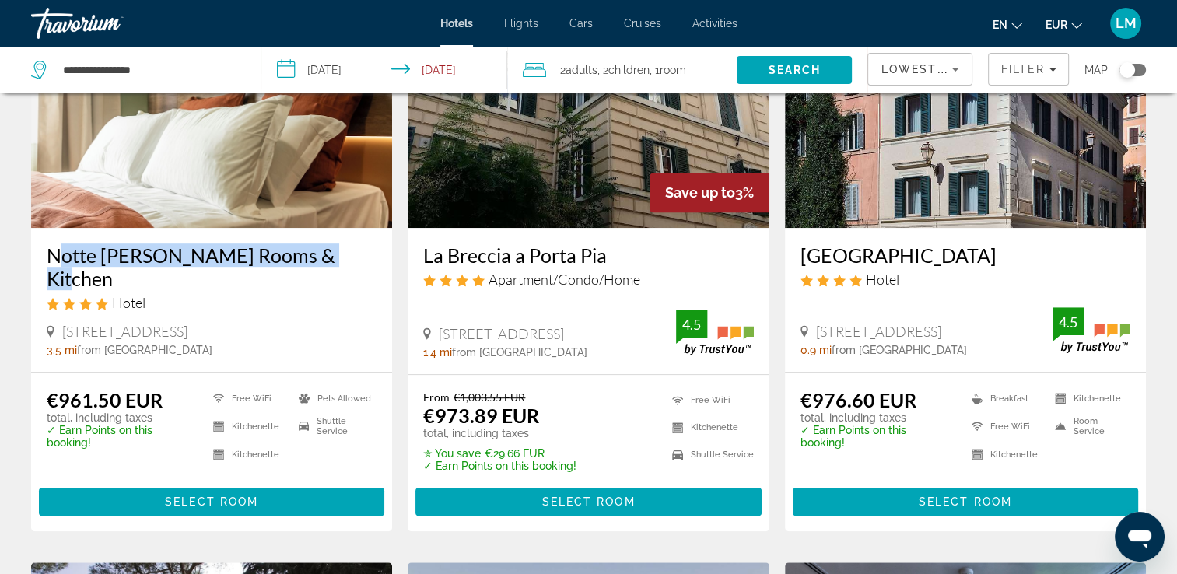
drag, startPoint x: 1083, startPoint y: 240, endPoint x: 1058, endPoint y: 233, distance: 25.9
copy h3 "[GEOGRAPHIC_DATA]"
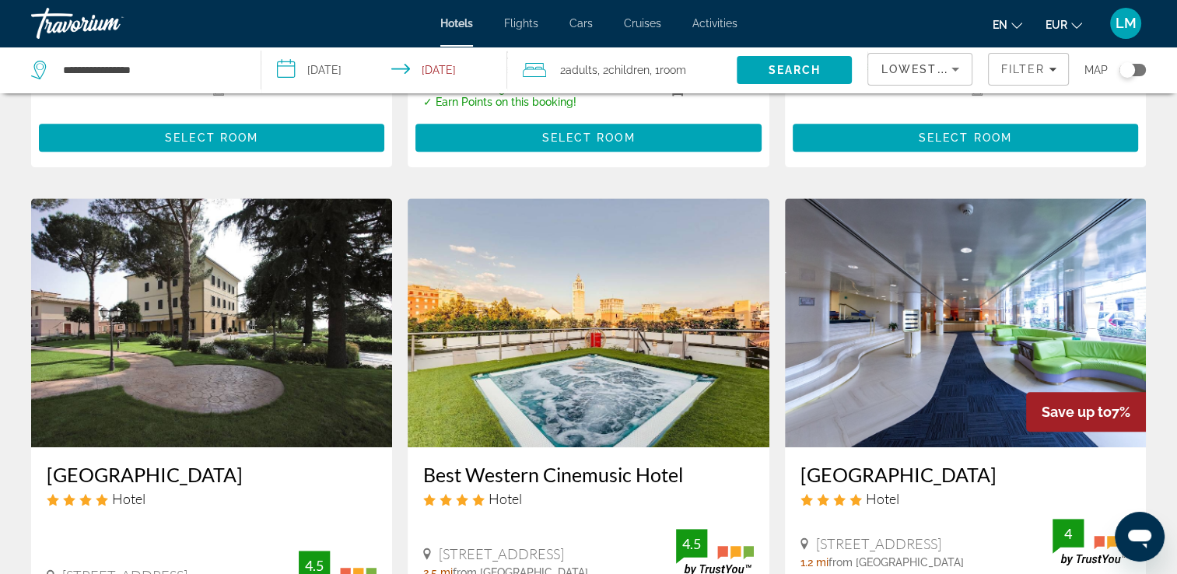
scroll to position [1244, 0]
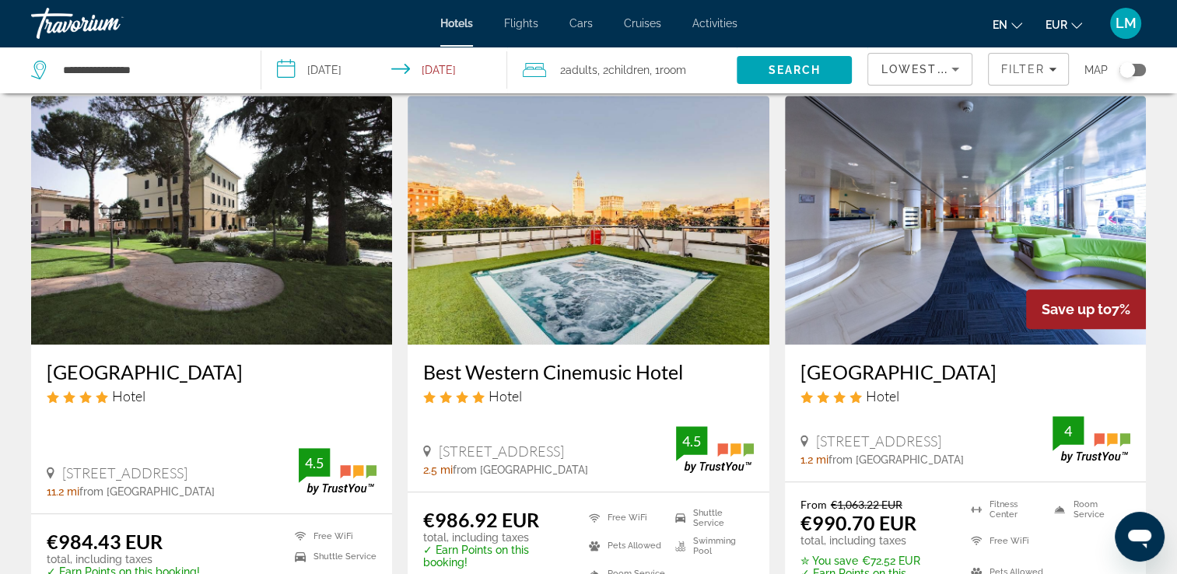
drag, startPoint x: 61, startPoint y: 334, endPoint x: 270, endPoint y: 337, distance: 208.5
click at [270, 345] on div "[GEOGRAPHIC_DATA] Hotel [STREET_ADDRESS] 11.2 mi from [GEOGRAPHIC_DATA] from ho…" at bounding box center [211, 429] width 361 height 168
drag, startPoint x: 270, startPoint y: 337, endPoint x: 245, endPoint y: 340, distance: 25.1
copy h3 "[GEOGRAPHIC_DATA]"
drag, startPoint x: 797, startPoint y: 334, endPoint x: 958, endPoint y: 345, distance: 161.3
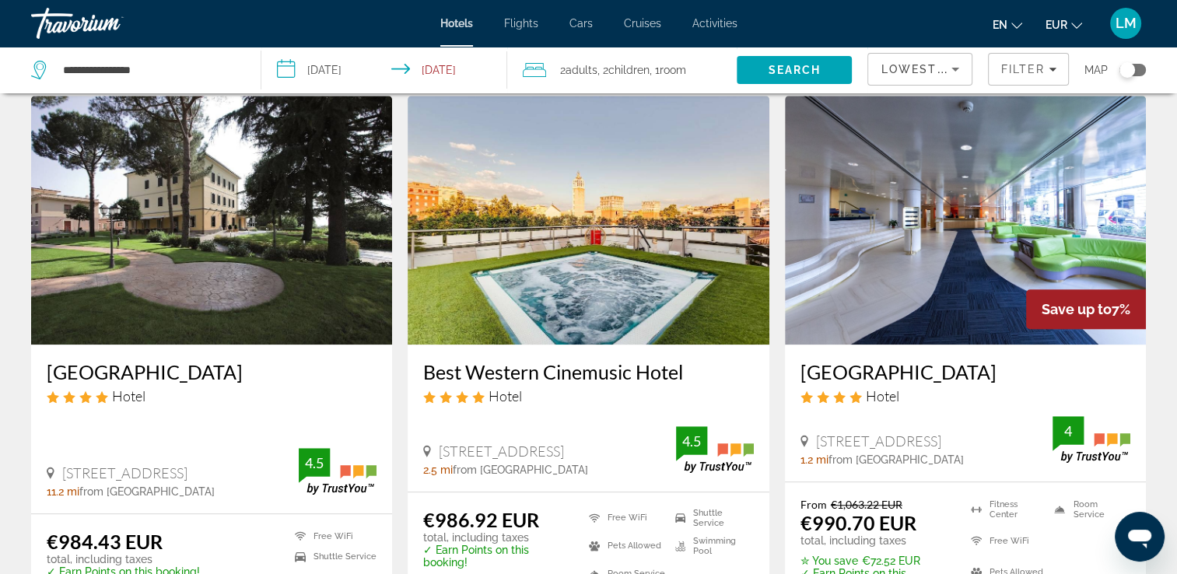
click at [958, 345] on div "[GEOGRAPHIC_DATA] Hotel Via Adda 45, [GEOGRAPHIC_DATA] 1.2 mi from [GEOGRAPHIC_…" at bounding box center [965, 413] width 361 height 136
drag, startPoint x: 958, startPoint y: 345, endPoint x: 929, endPoint y: 347, distance: 29.6
copy h3 "[GEOGRAPHIC_DATA]"
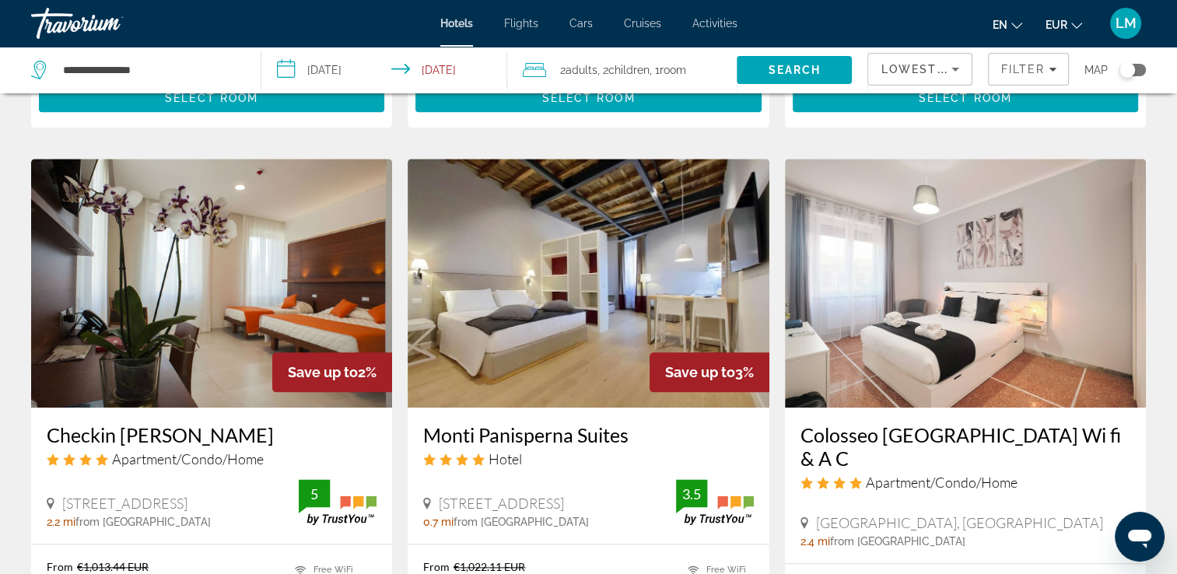
scroll to position [1867, 0]
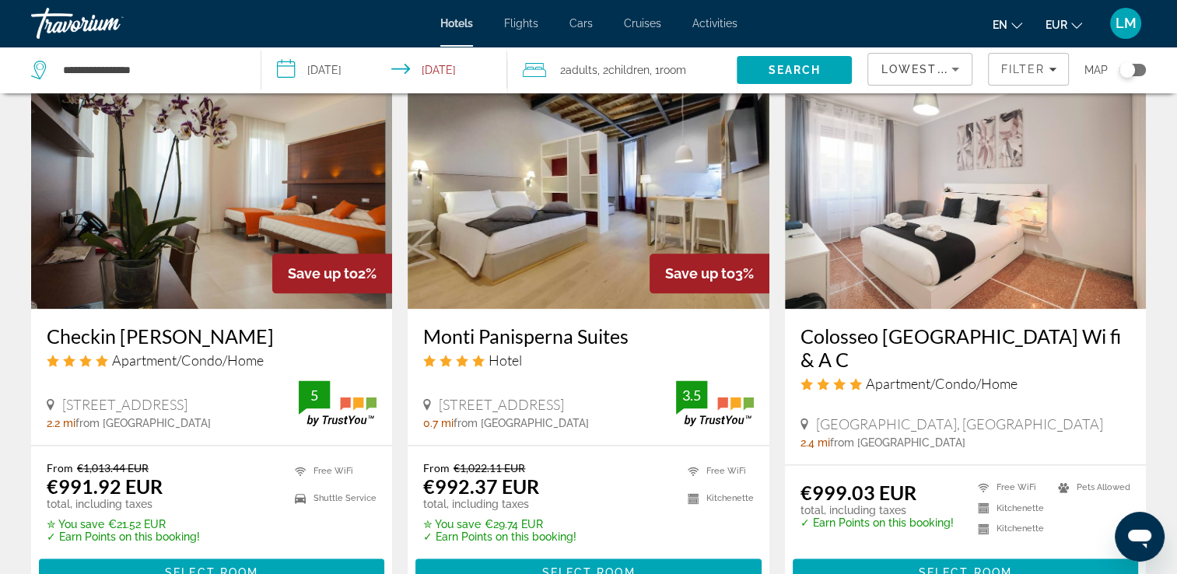
drag, startPoint x: 44, startPoint y: 308, endPoint x: 236, endPoint y: 307, distance: 191.3
click at [236, 309] on div "Checkin [PERSON_NAME] Apartment/Condo/Home [STREET_ADDRESS][GEOGRAPHIC_DATA] mi…" at bounding box center [211, 377] width 361 height 136
copy h3 "Checkin [PERSON_NAME]"
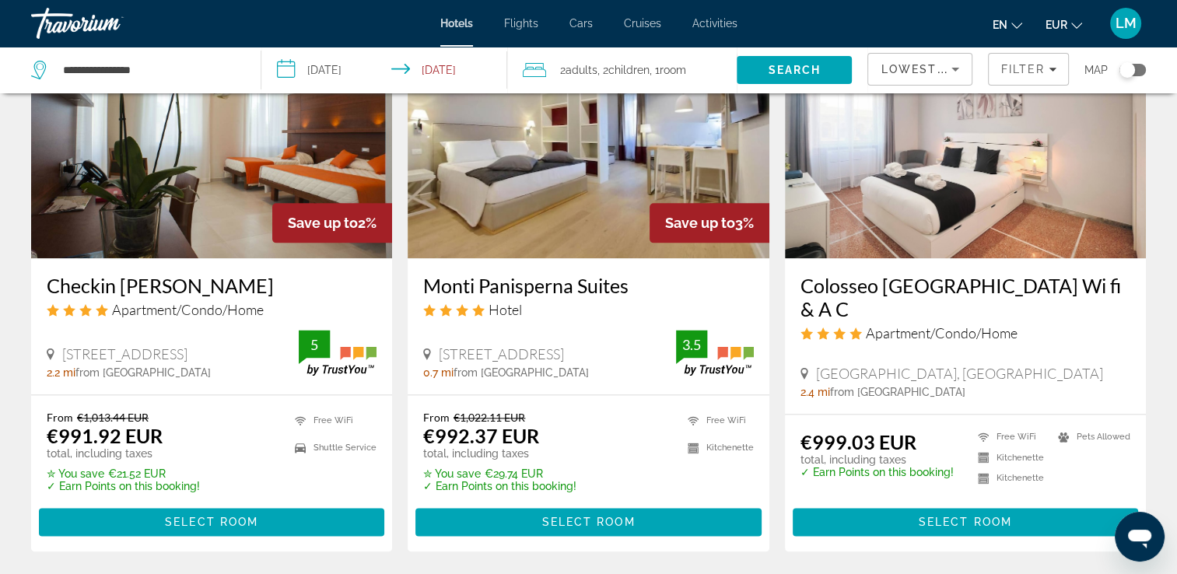
scroll to position [1944, 0]
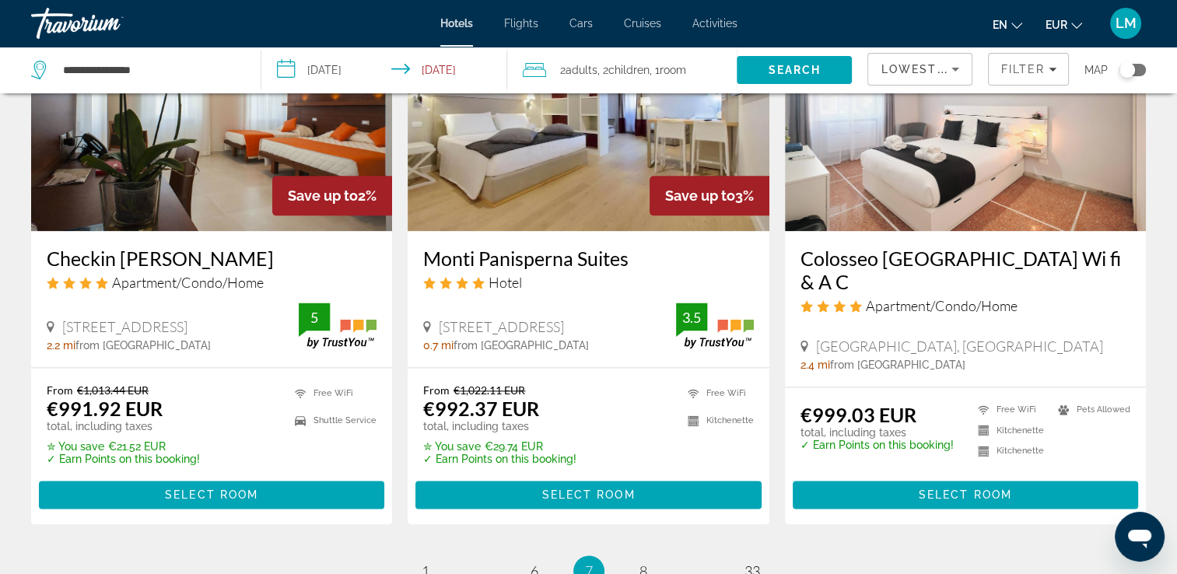
drag, startPoint x: 417, startPoint y: 222, endPoint x: 637, endPoint y: 226, distance: 220.1
click at [637, 231] on div "Monti Panisperna Suites Hotel [STREET_ADDRESS] 0.7 mi from [GEOGRAPHIC_DATA] fr…" at bounding box center [588, 299] width 361 height 136
drag, startPoint x: 637, startPoint y: 226, endPoint x: 613, endPoint y: 226, distance: 24.1
copy h3 "Monti Panisperna Suites"
drag, startPoint x: 791, startPoint y: 222, endPoint x: 996, endPoint y: 250, distance: 206.5
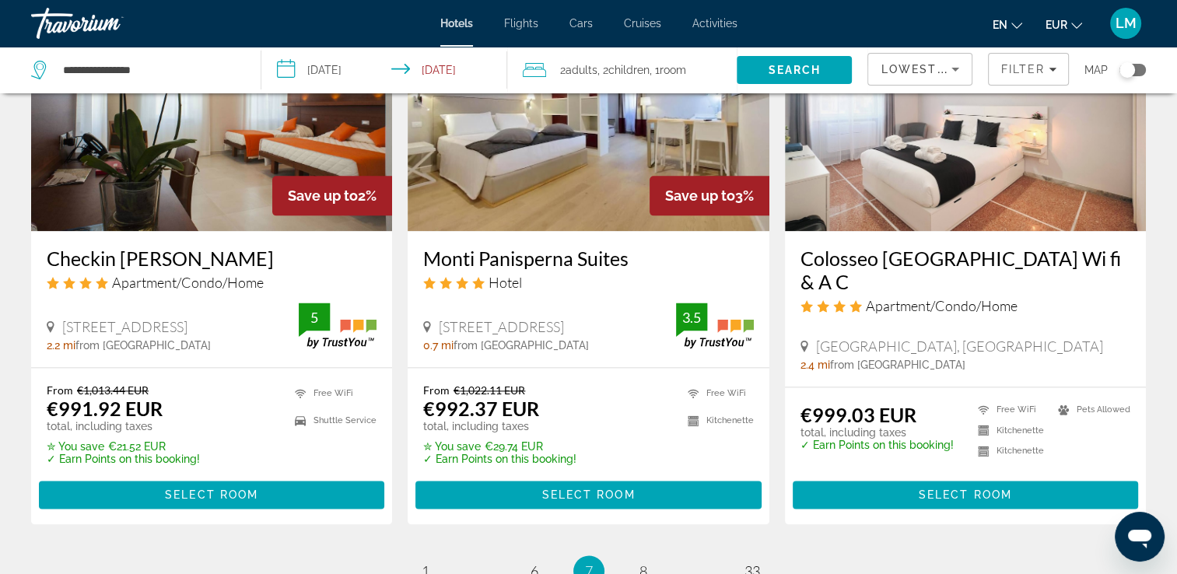
click at [996, 250] on div "[GEOGRAPHIC_DATA] Wi fi & A C Apartment/Condo/Home [GEOGRAPHIC_DATA], [GEOGRAPH…" at bounding box center [965, 309] width 361 height 156
drag, startPoint x: 996, startPoint y: 250, endPoint x: 956, endPoint y: 220, distance: 49.9
click at [644, 562] on span "8" at bounding box center [643, 570] width 8 height 17
